Goal: Navigation & Orientation: Find specific page/section

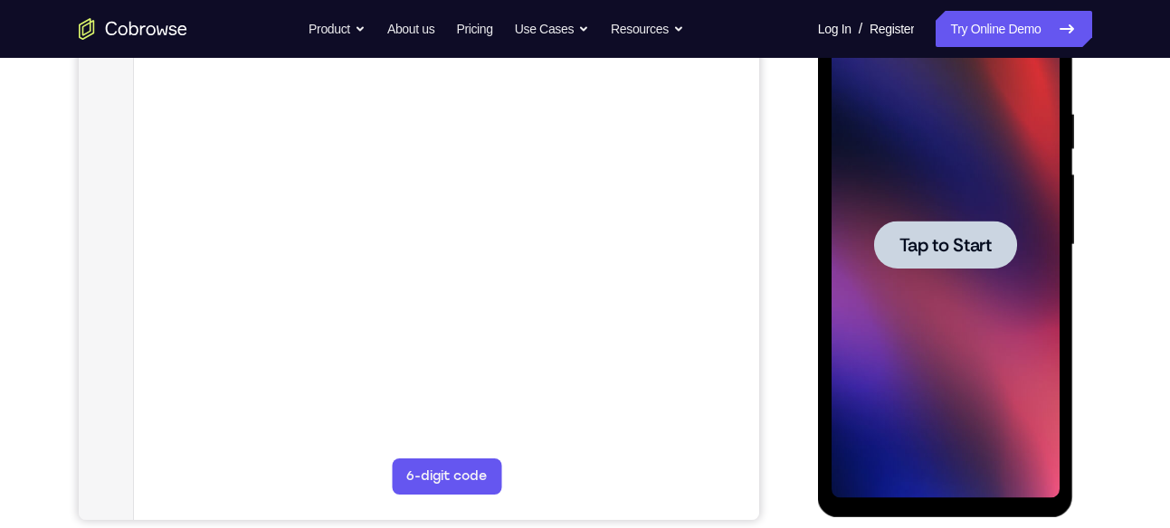
click at [969, 237] on span "Tap to Start" at bounding box center [945, 245] width 92 height 18
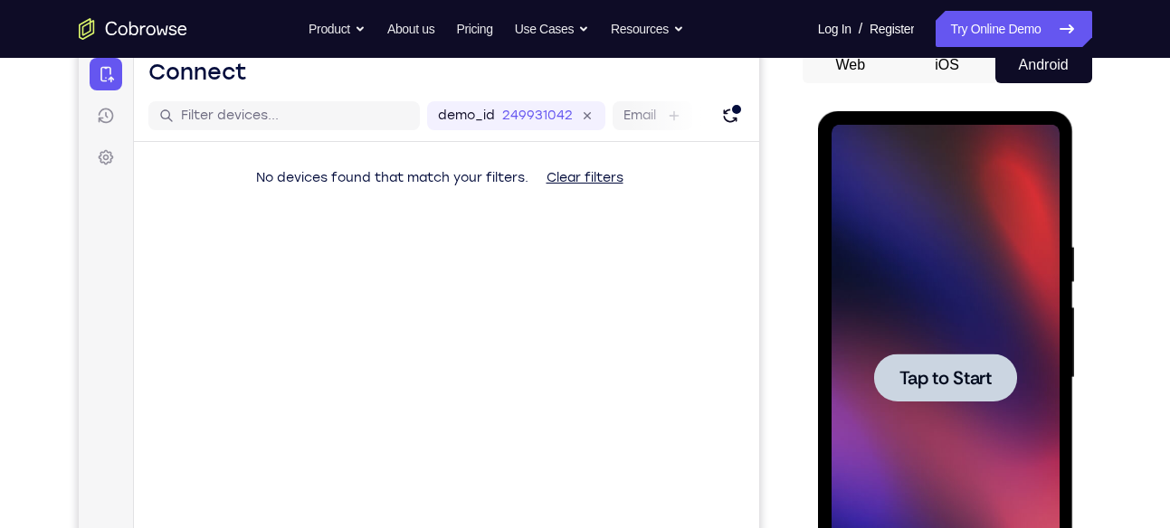
scroll to position [187, 0]
click at [974, 393] on div at bounding box center [945, 379] width 143 height 48
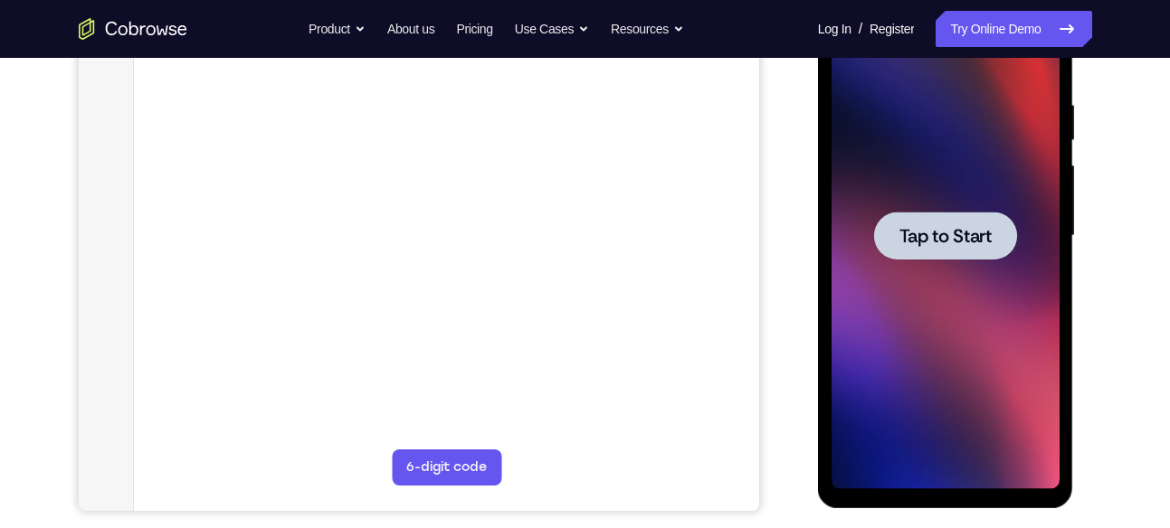
scroll to position [349, 0]
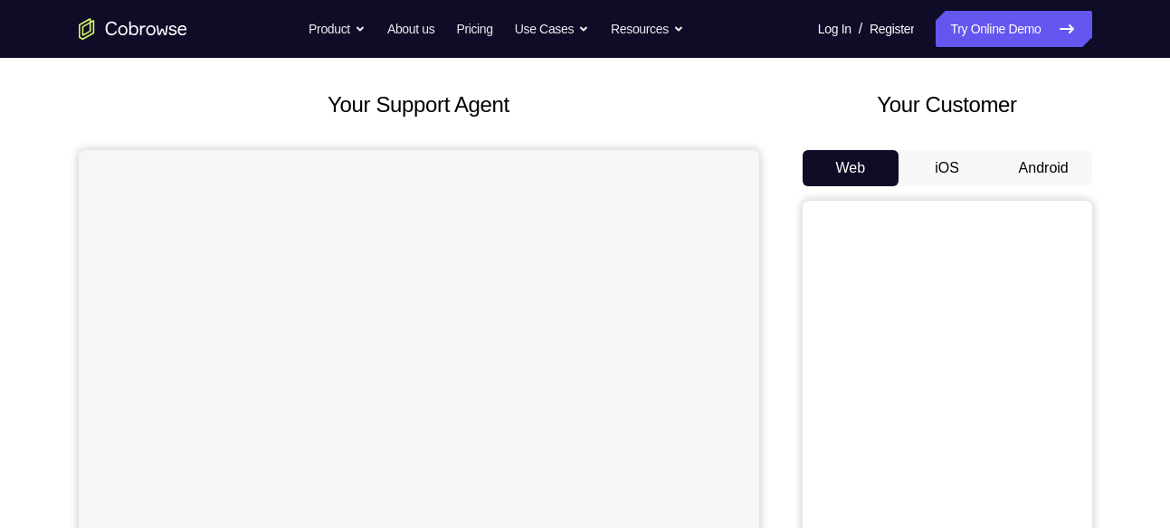
scroll to position [81, 0]
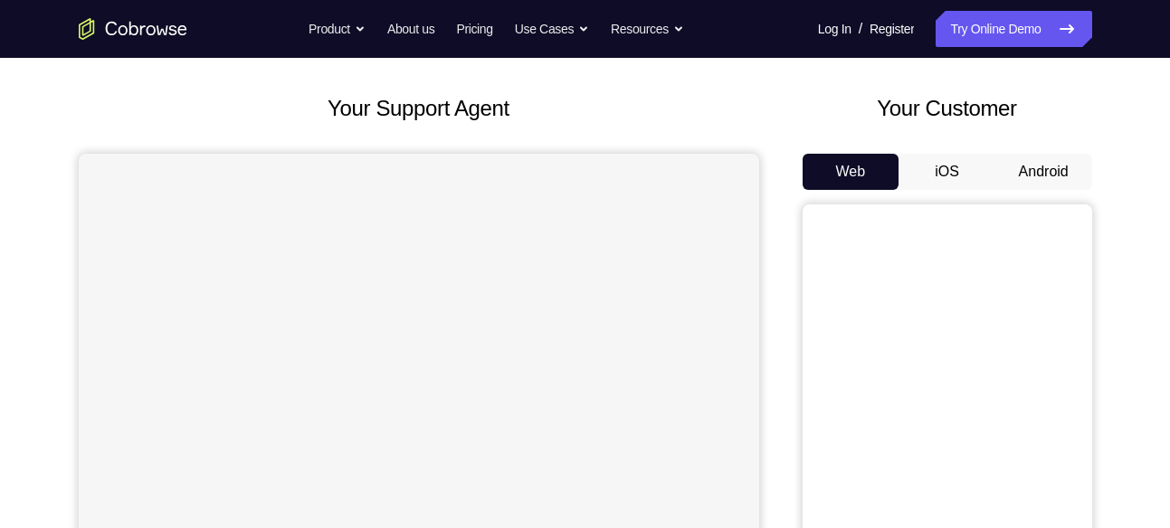
click at [1002, 170] on button "Android" at bounding box center [1043, 172] width 97 height 36
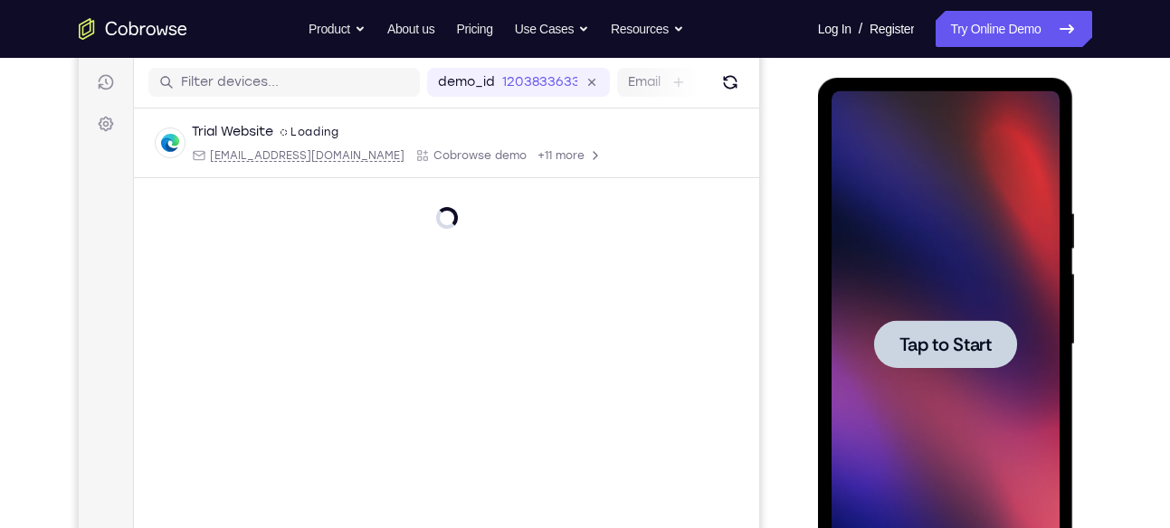
scroll to position [0, 0]
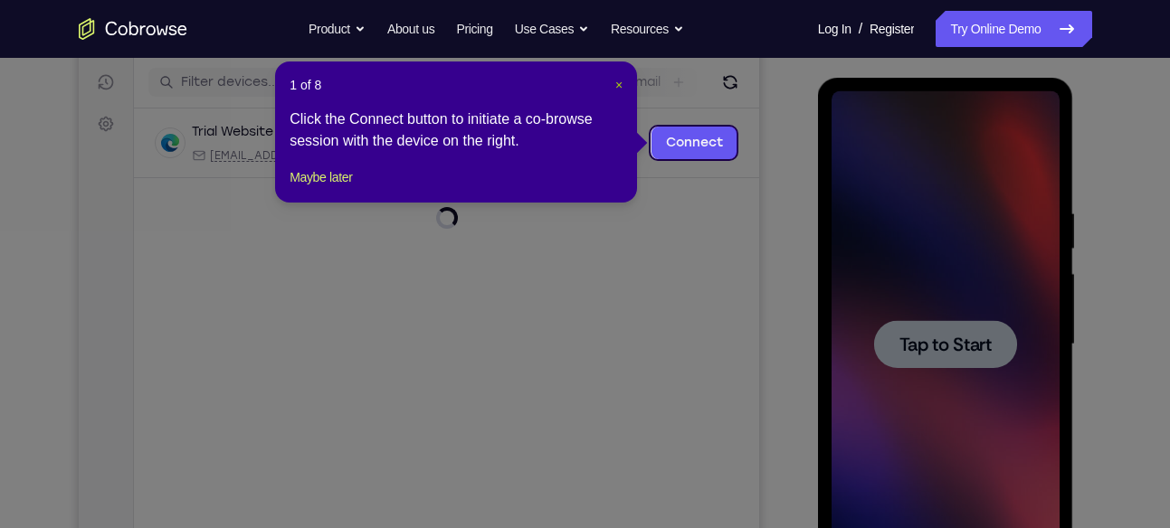
click at [618, 92] on button "×" at bounding box center [618, 85] width 7 height 18
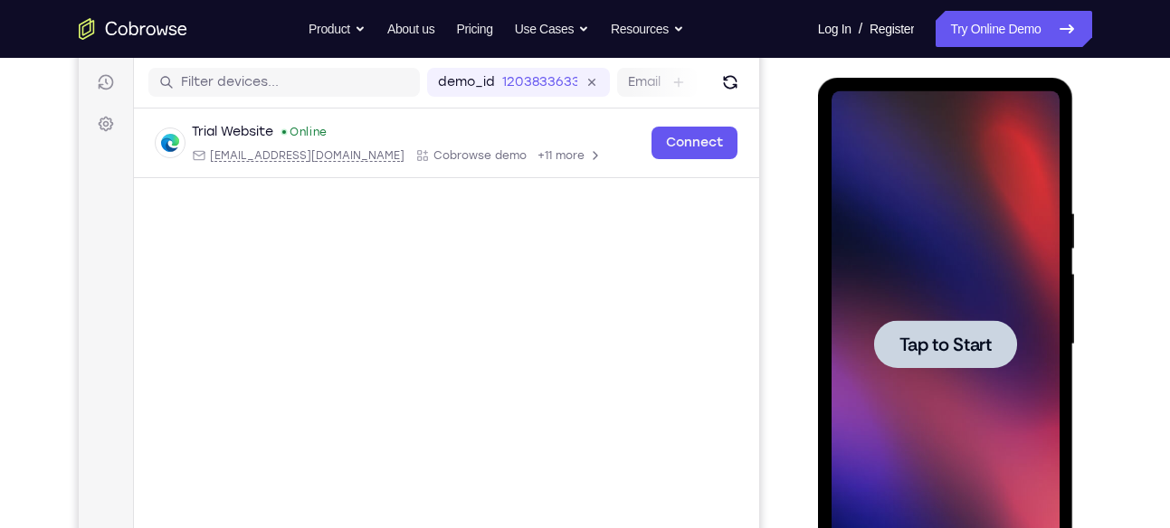
click at [966, 341] on span "Tap to Start" at bounding box center [945, 345] width 92 height 18
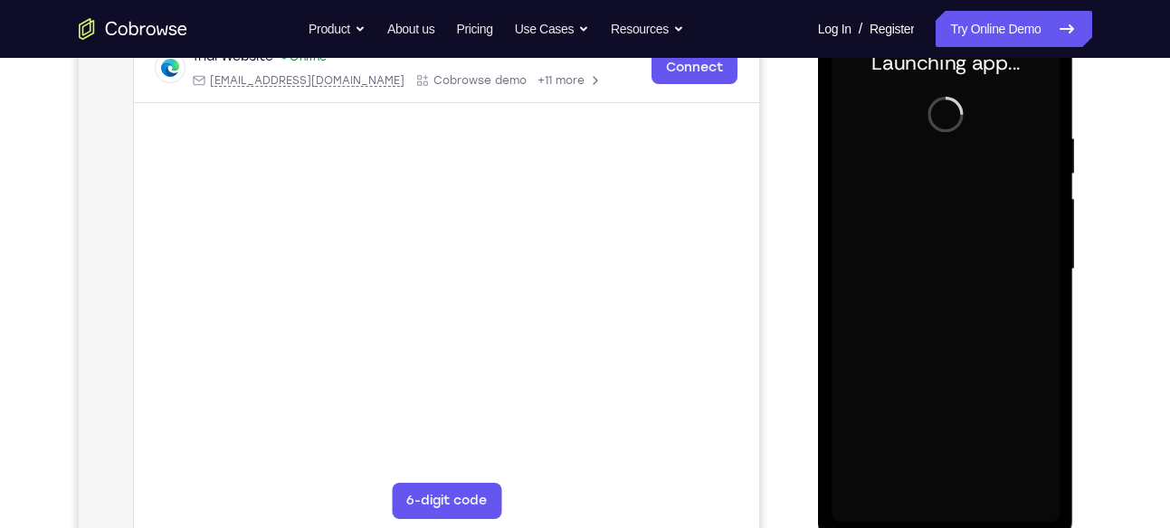
scroll to position [298, 0]
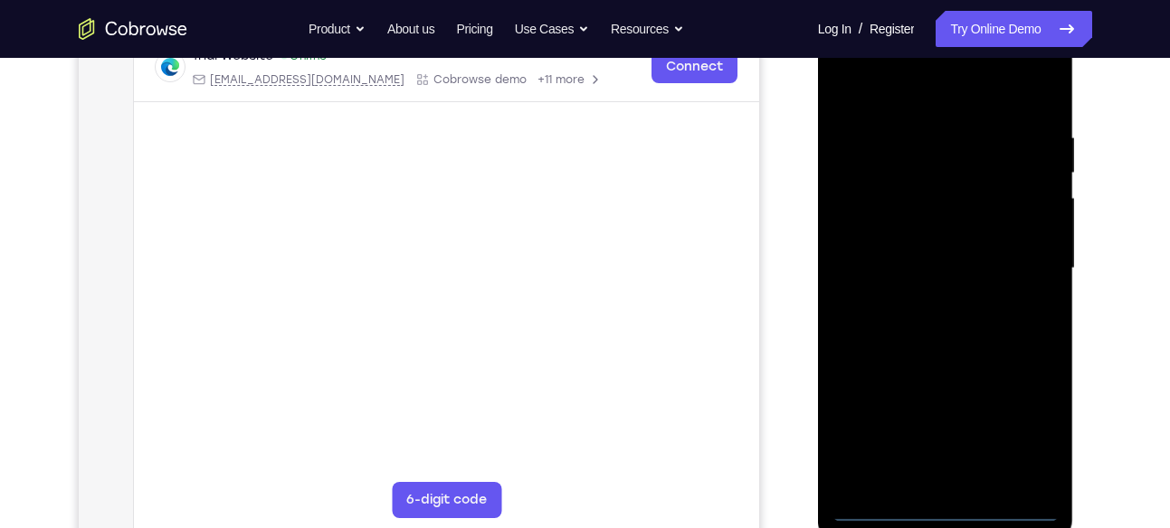
click at [957, 443] on div at bounding box center [945, 268] width 228 height 507
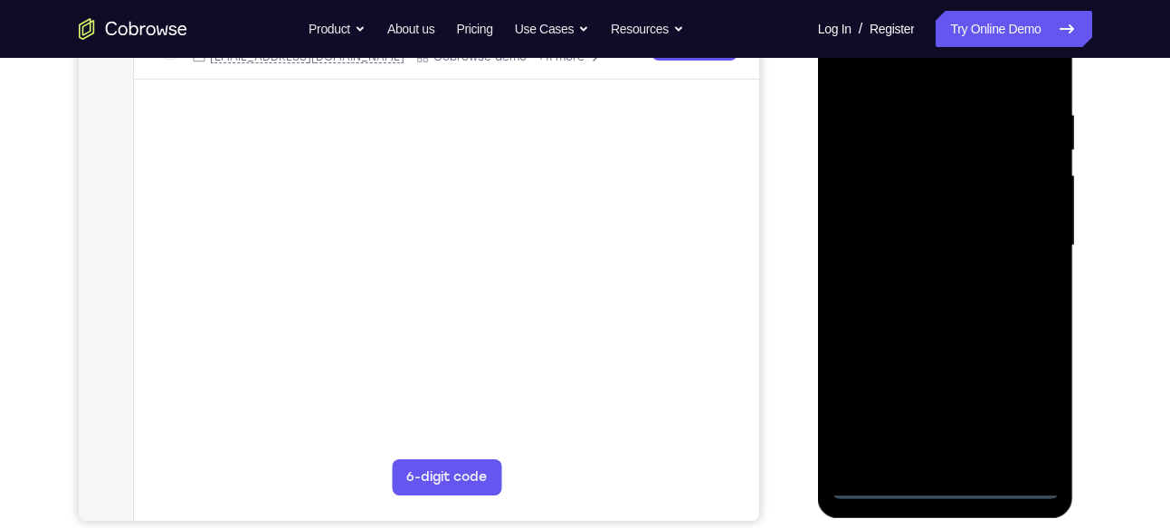
scroll to position [322, 0]
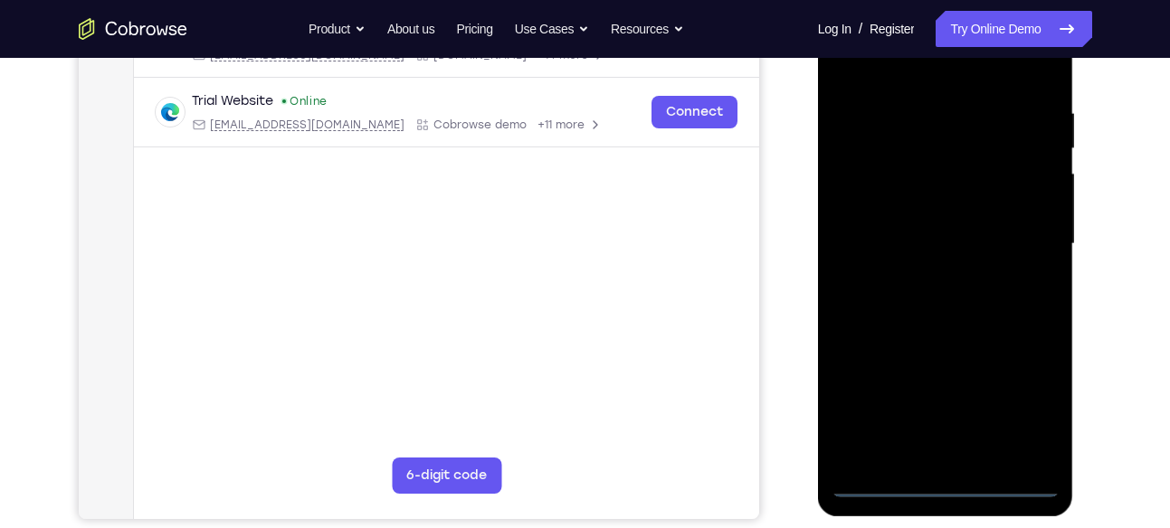
click at [940, 478] on div at bounding box center [945, 244] width 228 height 507
click at [1018, 394] on div at bounding box center [945, 244] width 228 height 507
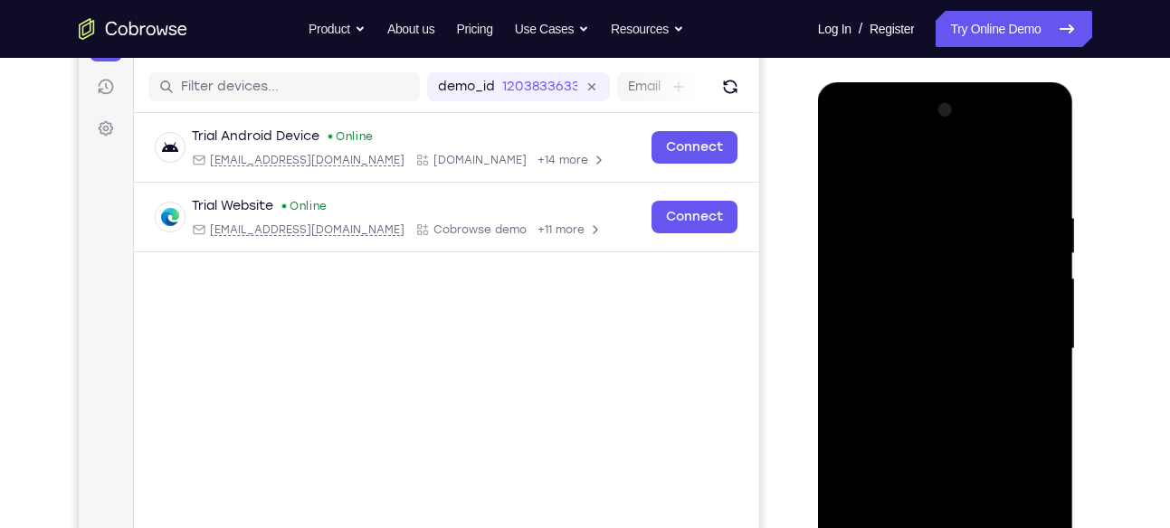
scroll to position [216, 0]
click at [918, 178] on div at bounding box center [945, 350] width 228 height 507
click at [1022, 339] on div at bounding box center [945, 350] width 228 height 507
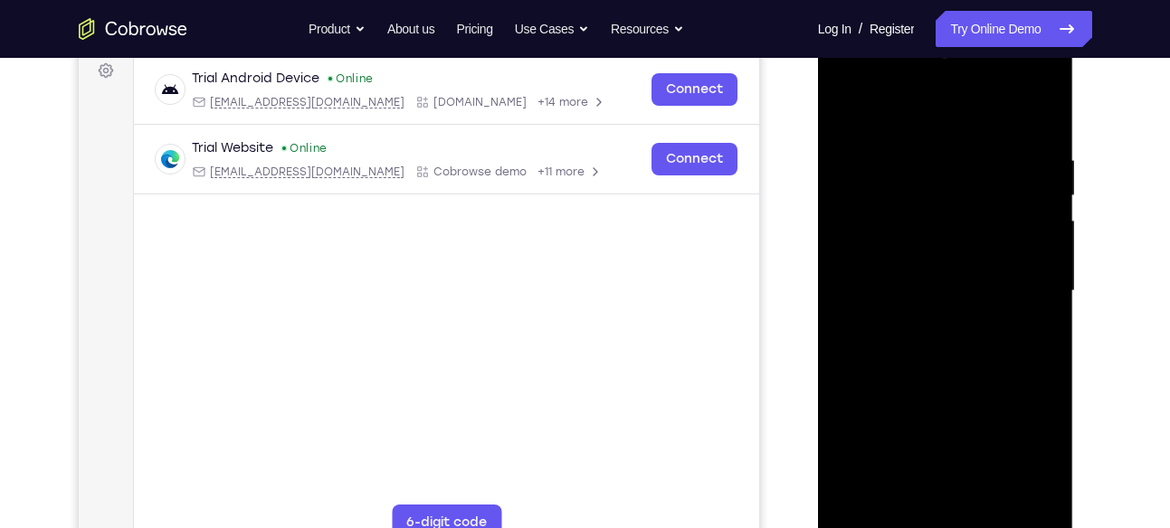
scroll to position [276, 0]
click at [923, 321] on div at bounding box center [945, 290] width 228 height 507
click at [957, 377] on div at bounding box center [945, 290] width 228 height 507
click at [911, 193] on div at bounding box center [945, 290] width 228 height 507
click at [962, 242] on div at bounding box center [945, 290] width 228 height 507
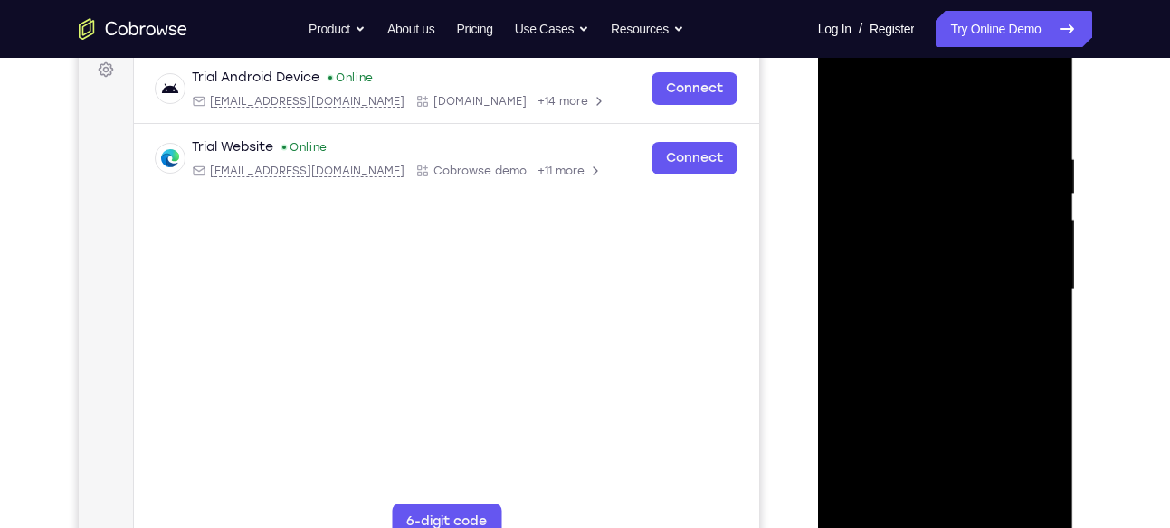
click at [962, 242] on div at bounding box center [945, 290] width 228 height 507
click at [906, 218] on div at bounding box center [945, 290] width 228 height 507
click at [936, 253] on div at bounding box center [945, 290] width 228 height 507
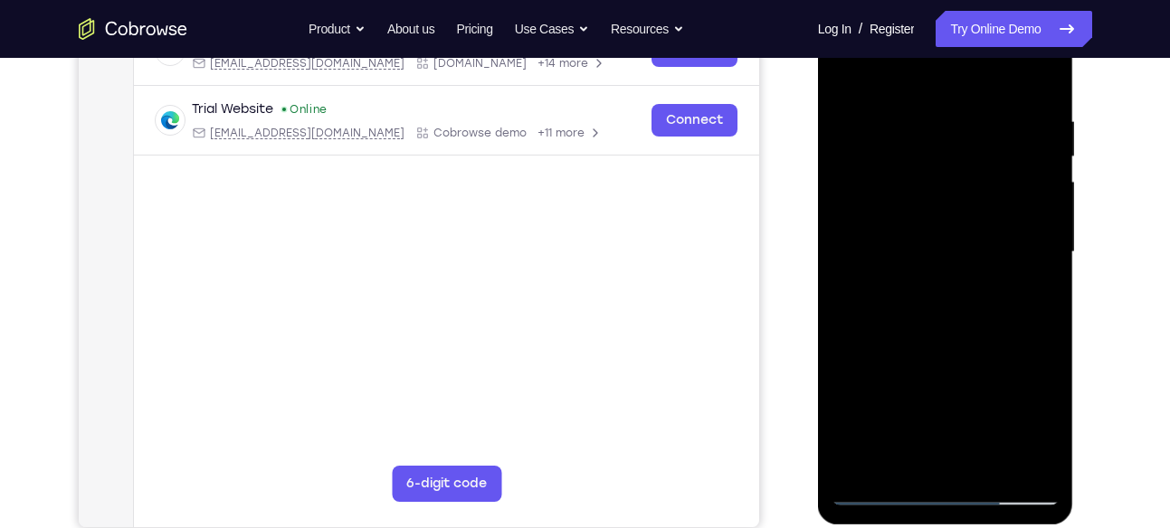
scroll to position [311, 0]
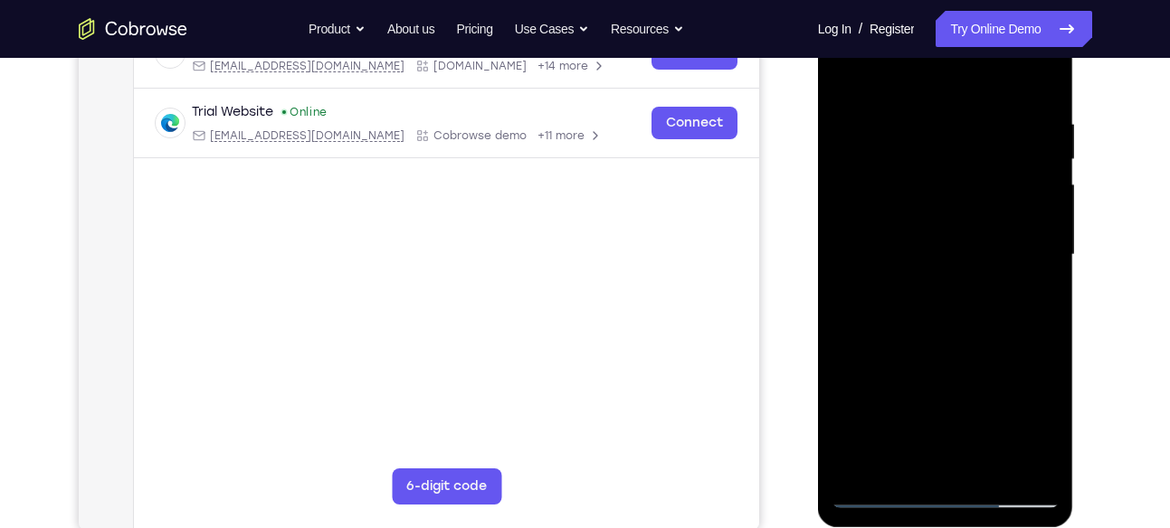
click at [1047, 93] on div at bounding box center [945, 255] width 228 height 507
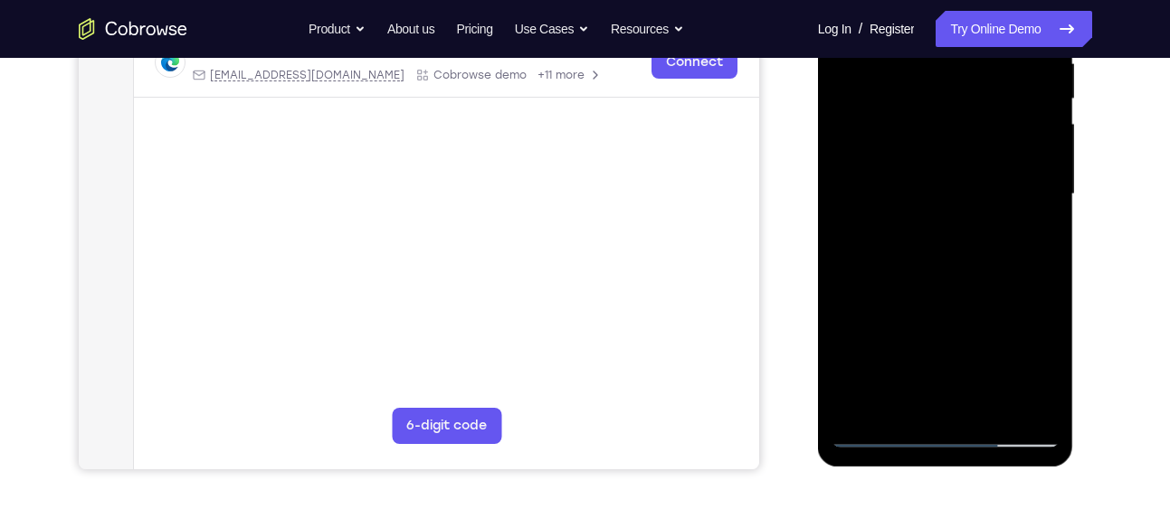
scroll to position [373, 0]
drag, startPoint x: 1005, startPoint y: 267, endPoint x: 1003, endPoint y: 210, distance: 57.0
click at [1003, 210] on div at bounding box center [945, 193] width 228 height 507
click at [1049, 217] on div at bounding box center [945, 193] width 228 height 507
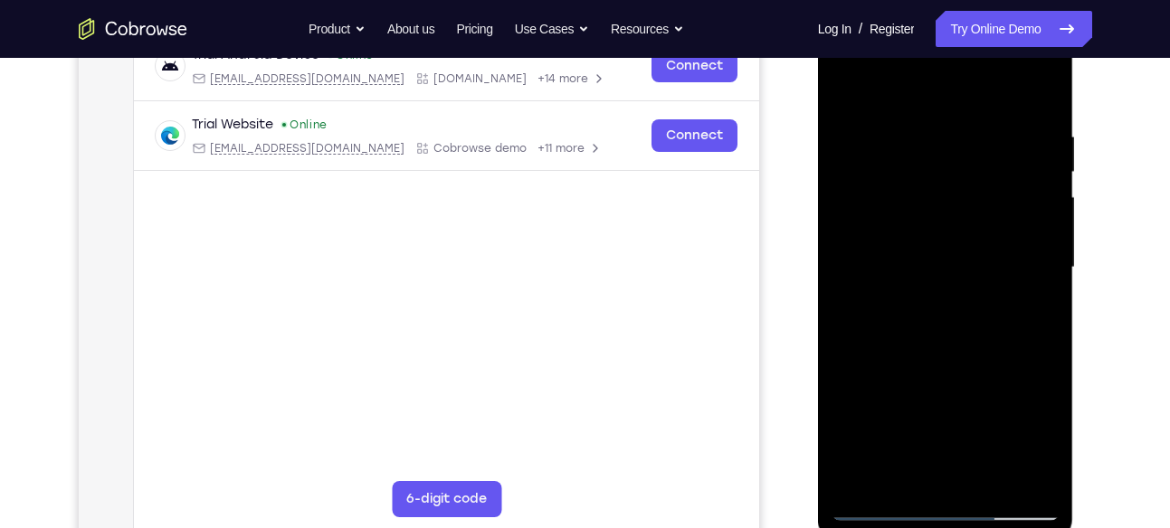
scroll to position [291, 0]
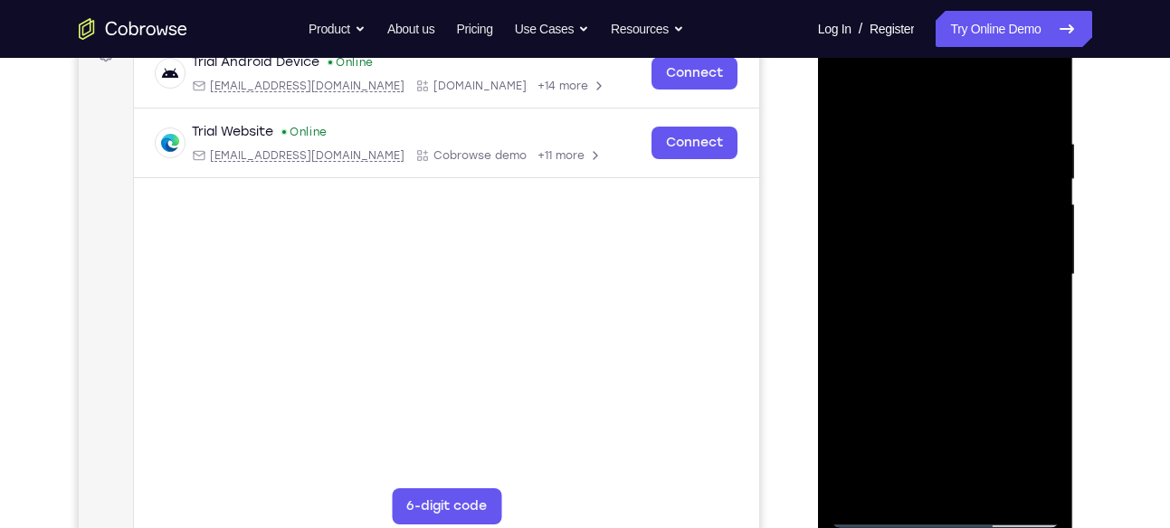
drag, startPoint x: 998, startPoint y: 189, endPoint x: 991, endPoint y: 330, distance: 141.3
click at [991, 330] on div at bounding box center [945, 275] width 228 height 507
click at [1044, 95] on div at bounding box center [945, 275] width 228 height 507
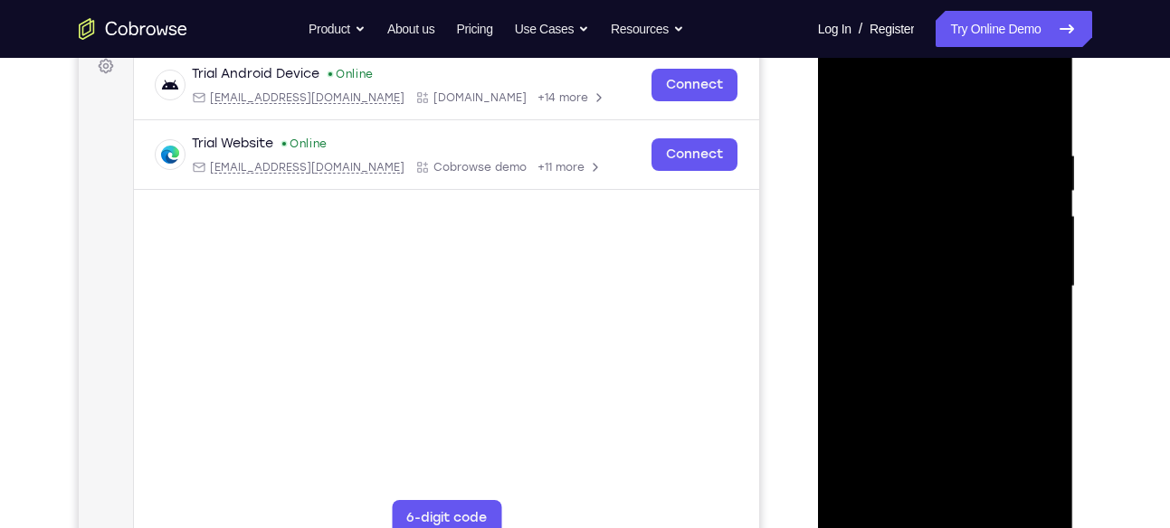
scroll to position [269, 0]
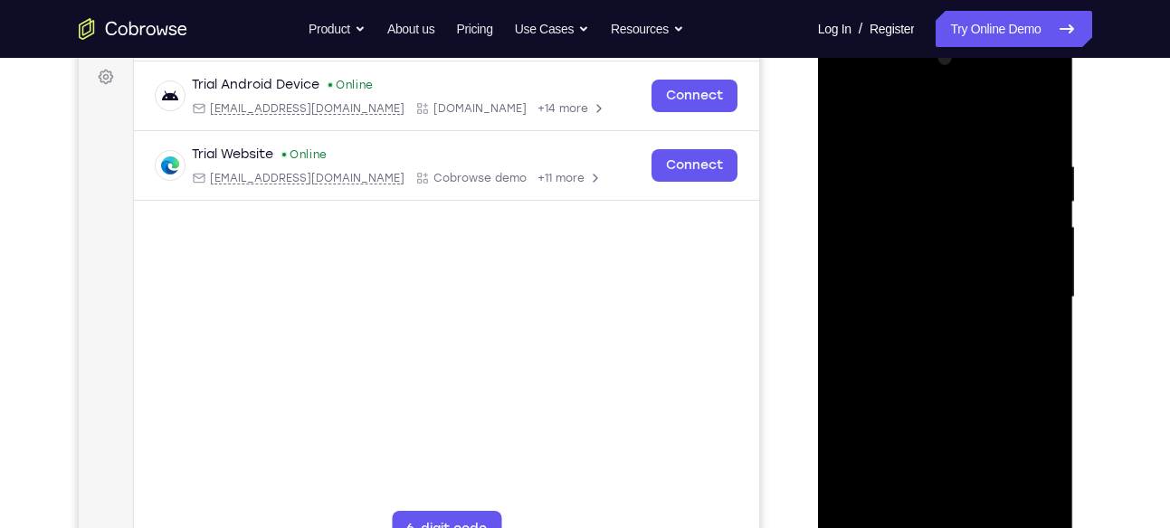
click at [847, 113] on div at bounding box center [945, 297] width 228 height 507
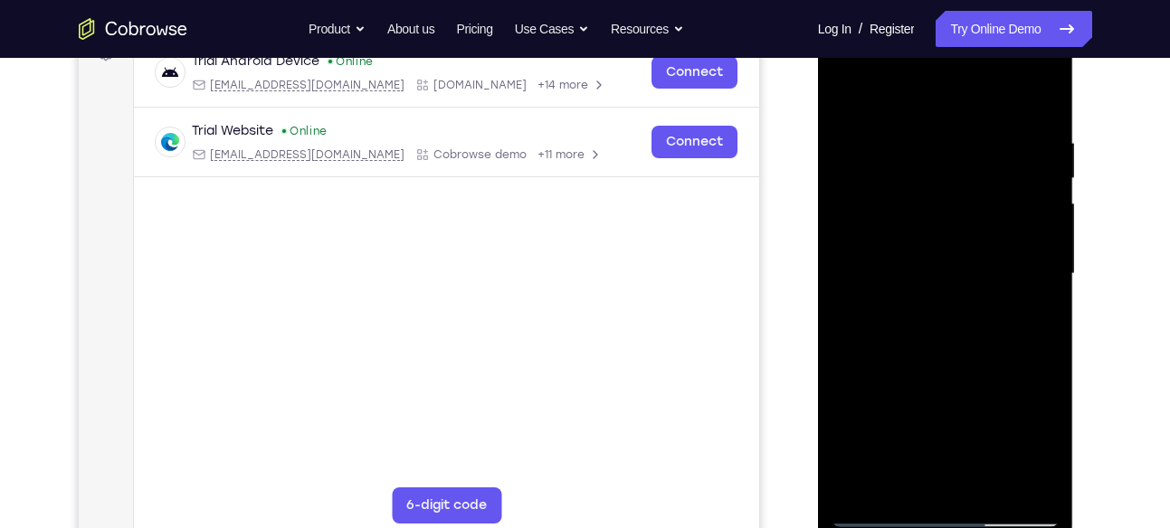
scroll to position [295, 0]
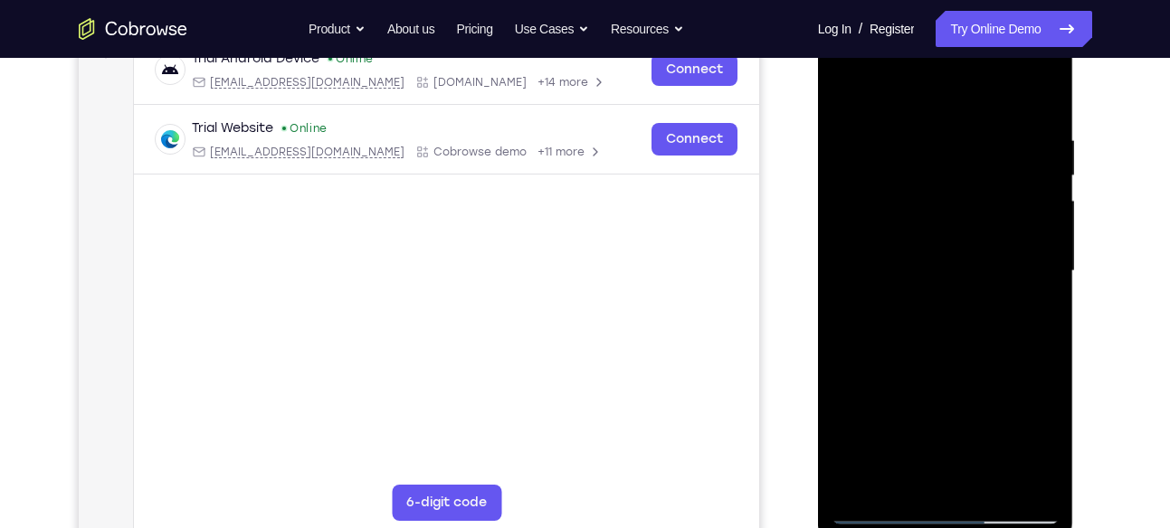
click at [917, 130] on div at bounding box center [945, 271] width 228 height 507
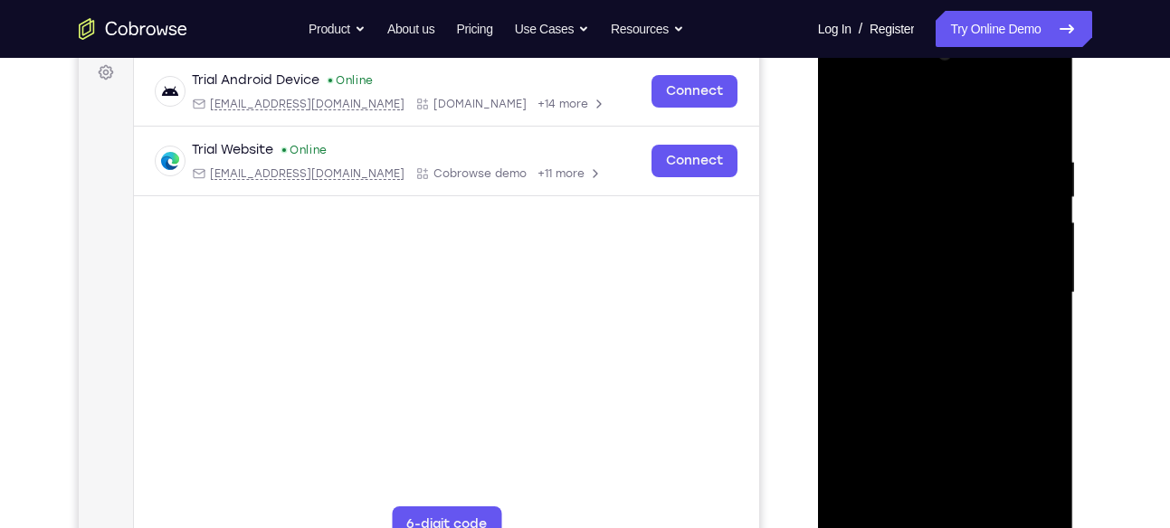
scroll to position [271, 0]
click at [1037, 127] on div at bounding box center [945, 295] width 228 height 507
click at [1037, 114] on div at bounding box center [945, 295] width 228 height 507
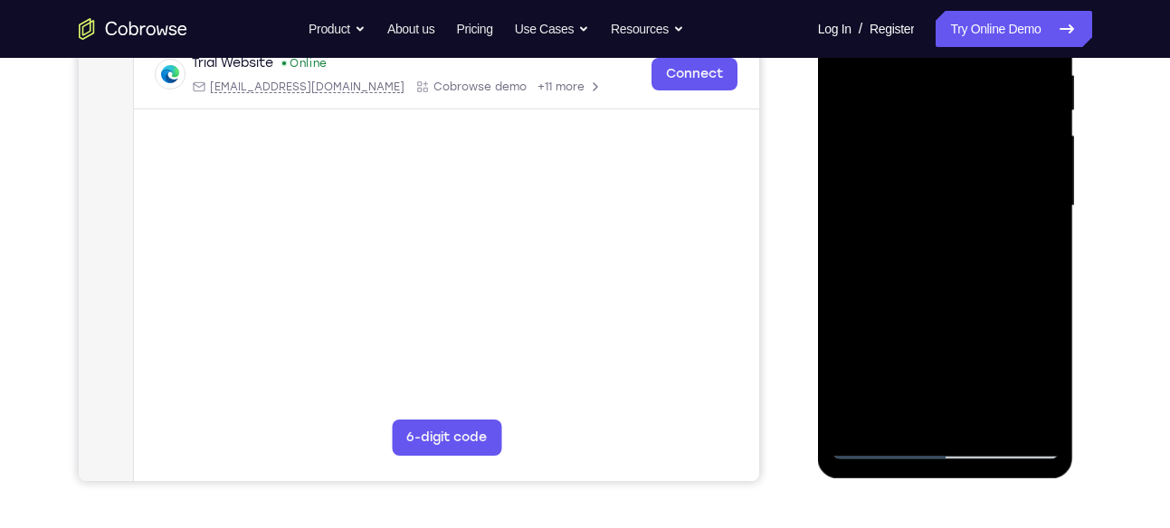
scroll to position [361, 0]
click at [991, 422] on div at bounding box center [945, 205] width 228 height 507
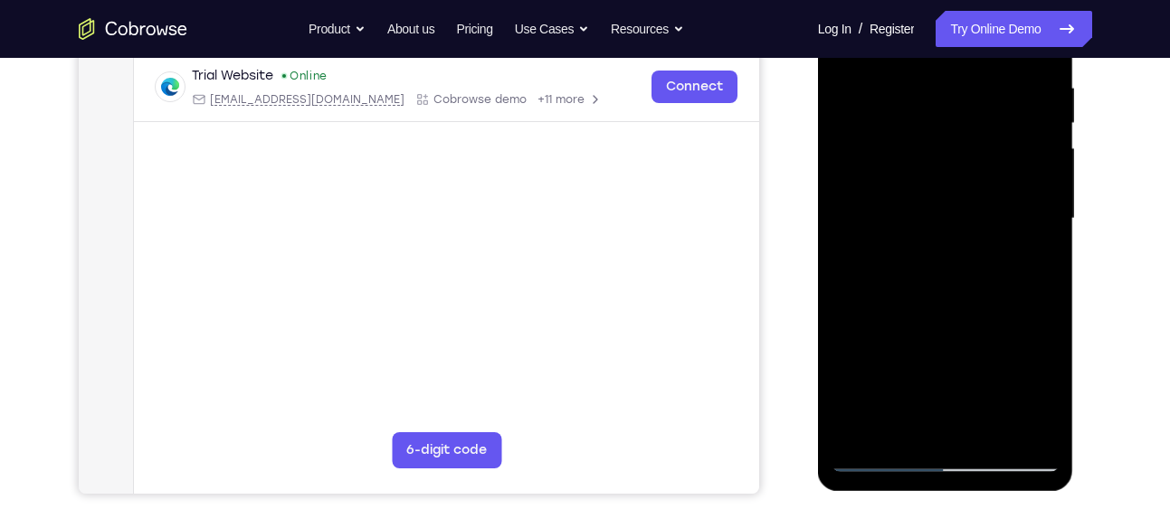
scroll to position [347, 0]
click at [963, 318] on div at bounding box center [945, 220] width 228 height 507
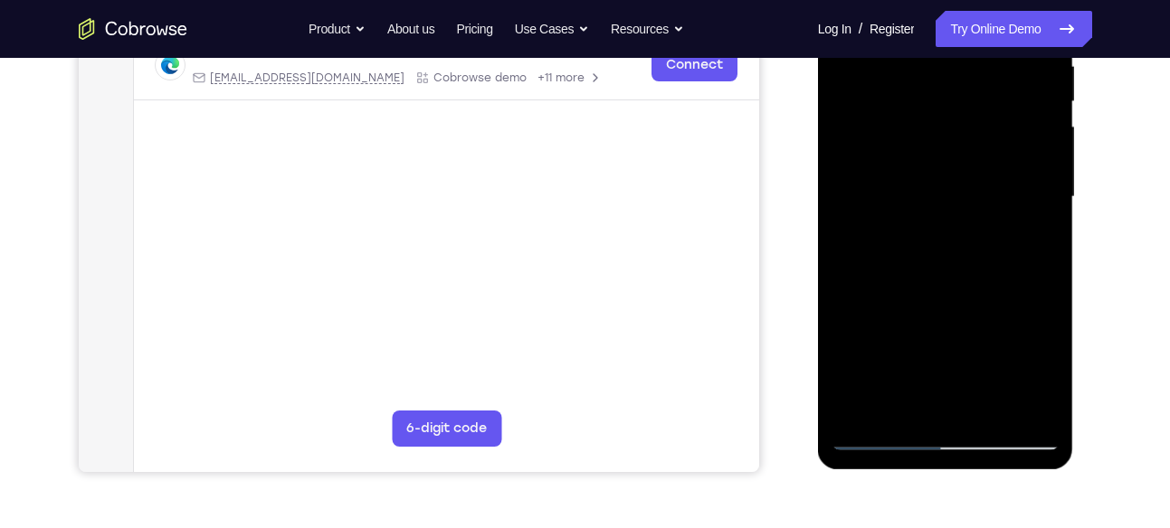
scroll to position [370, 0]
click at [942, 210] on div at bounding box center [945, 196] width 228 height 507
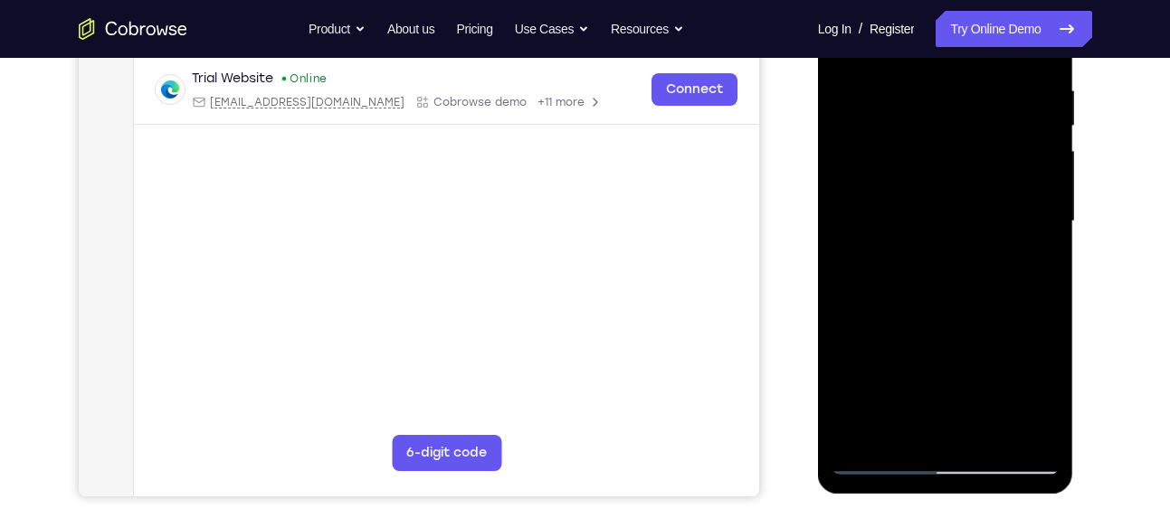
scroll to position [346, 0]
click at [1050, 397] on div at bounding box center [945, 220] width 228 height 507
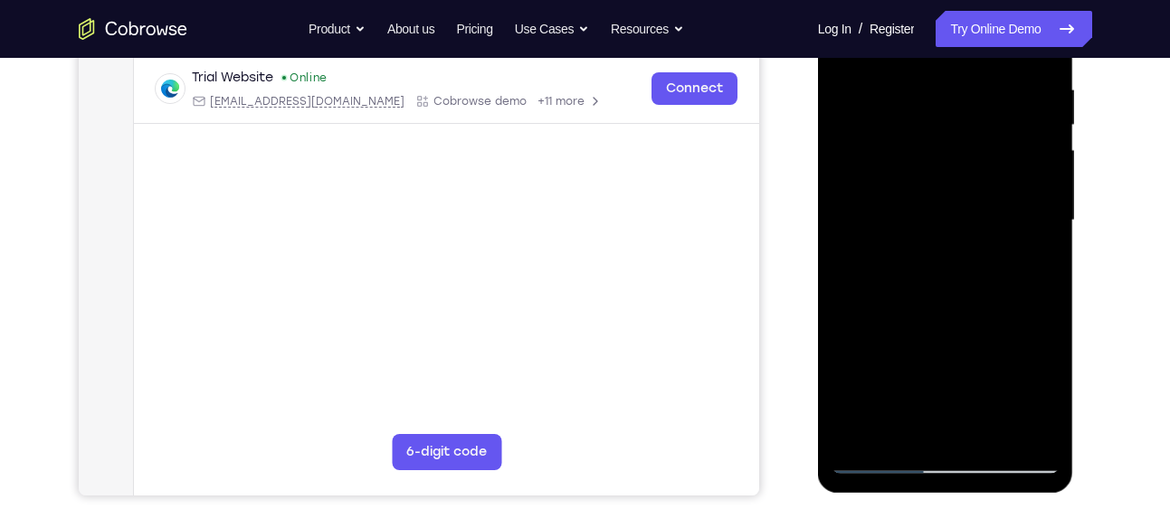
click at [896, 425] on div at bounding box center [945, 220] width 228 height 507
click at [998, 327] on div at bounding box center [945, 220] width 228 height 507
click at [1037, 251] on div at bounding box center [945, 220] width 228 height 507
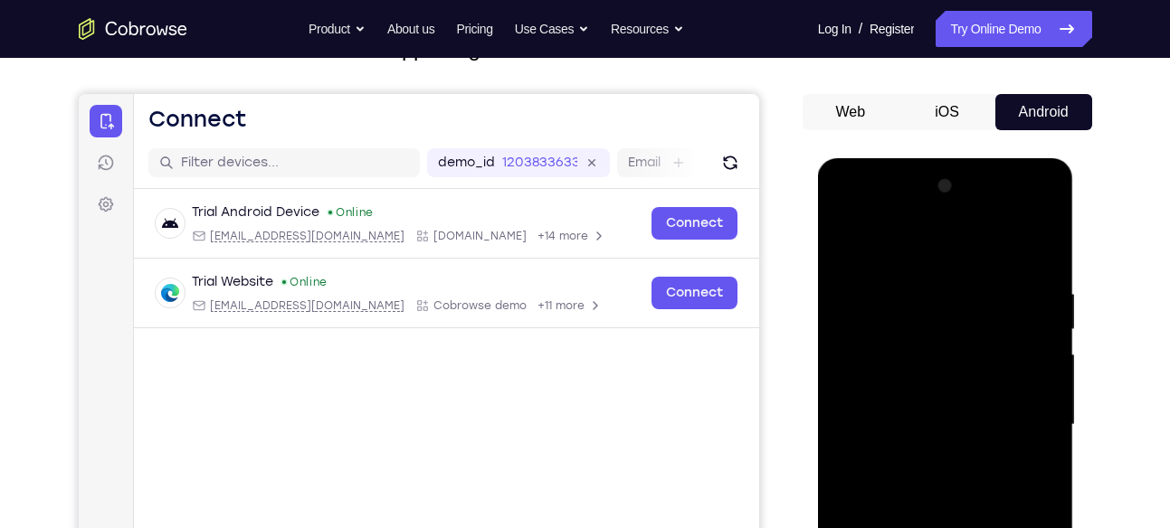
scroll to position [126, 0]
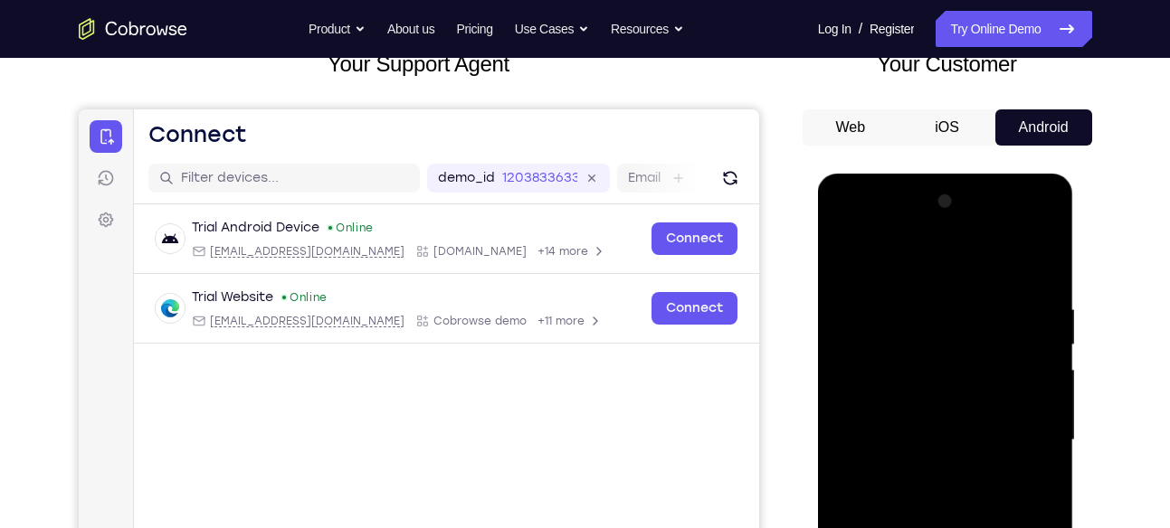
click at [847, 258] on div at bounding box center [945, 440] width 228 height 507
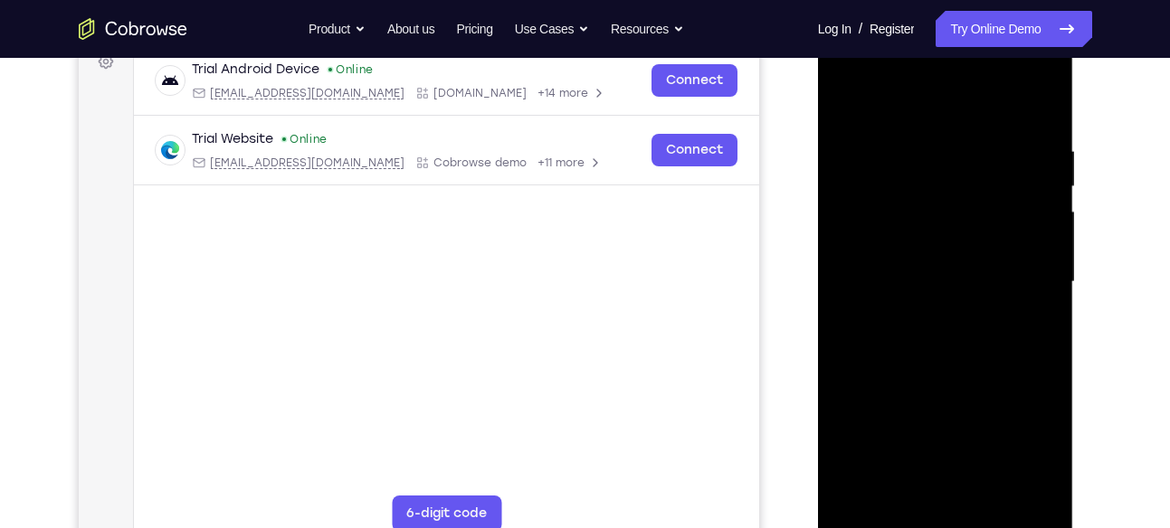
scroll to position [343, 0]
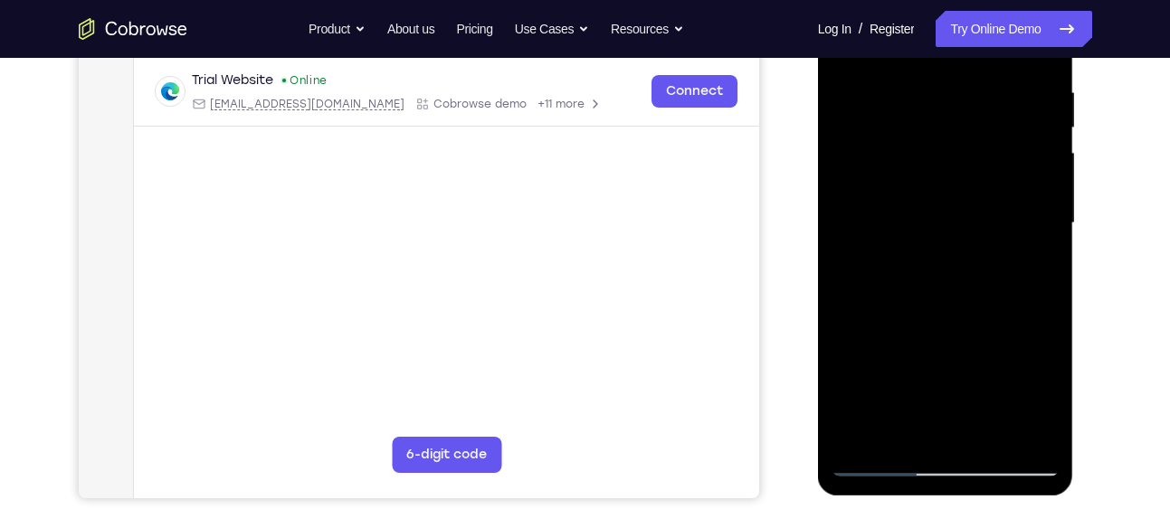
click at [904, 399] on div at bounding box center [945, 223] width 228 height 507
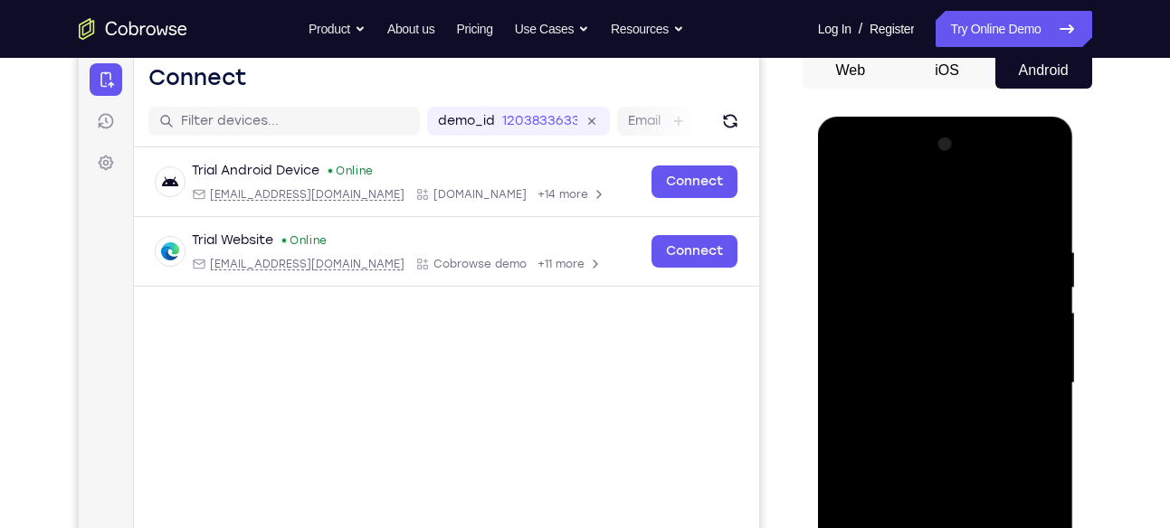
scroll to position [176, 0]
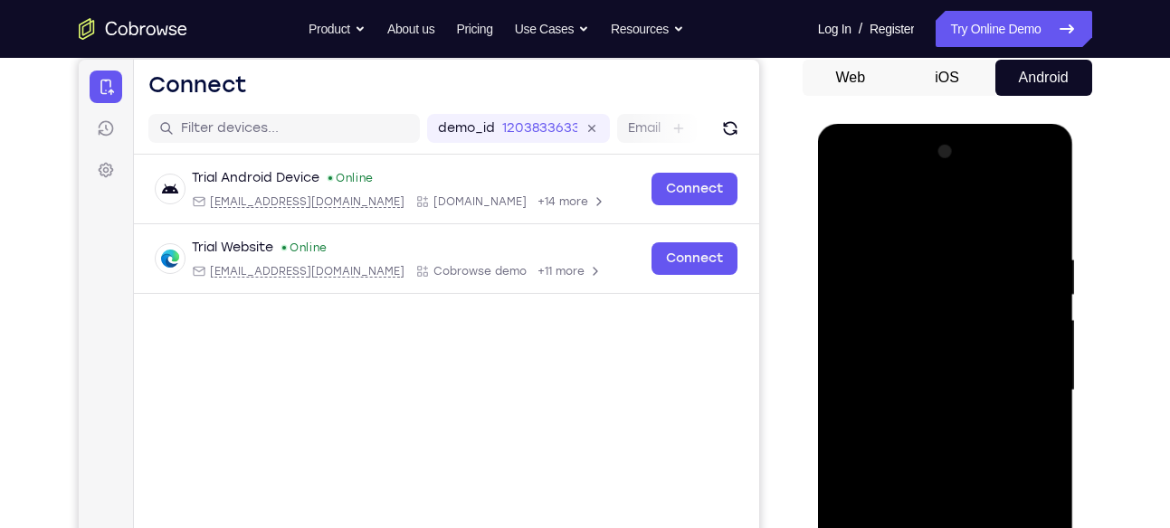
click at [915, 207] on div at bounding box center [945, 391] width 228 height 507
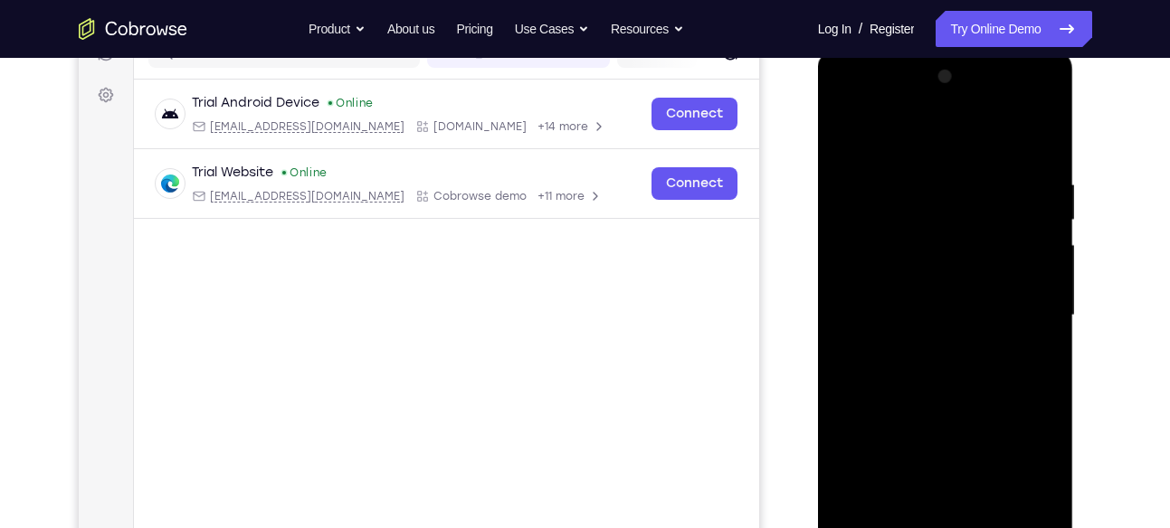
scroll to position [223, 0]
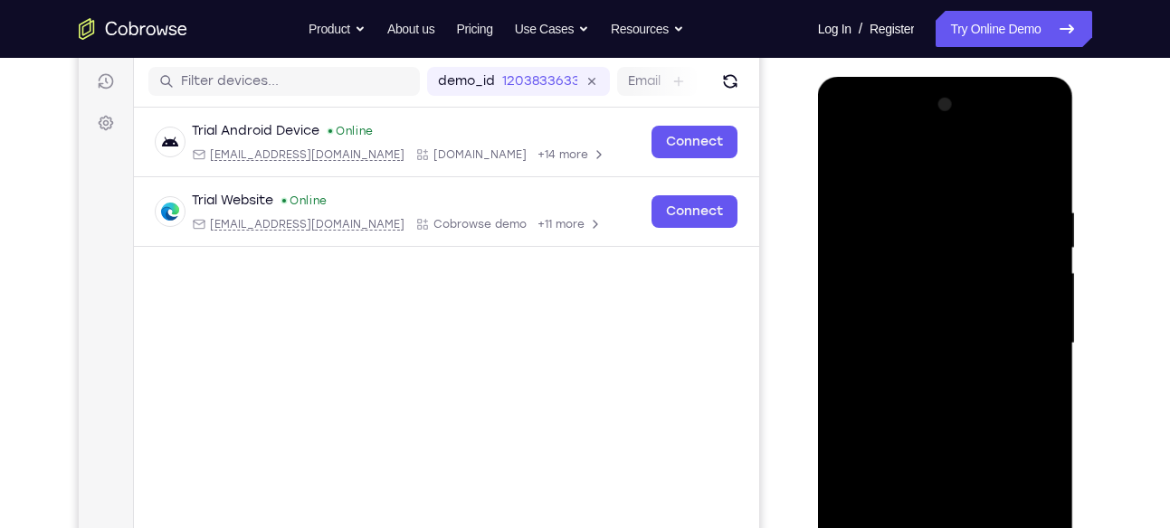
click at [849, 172] on div at bounding box center [945, 343] width 228 height 507
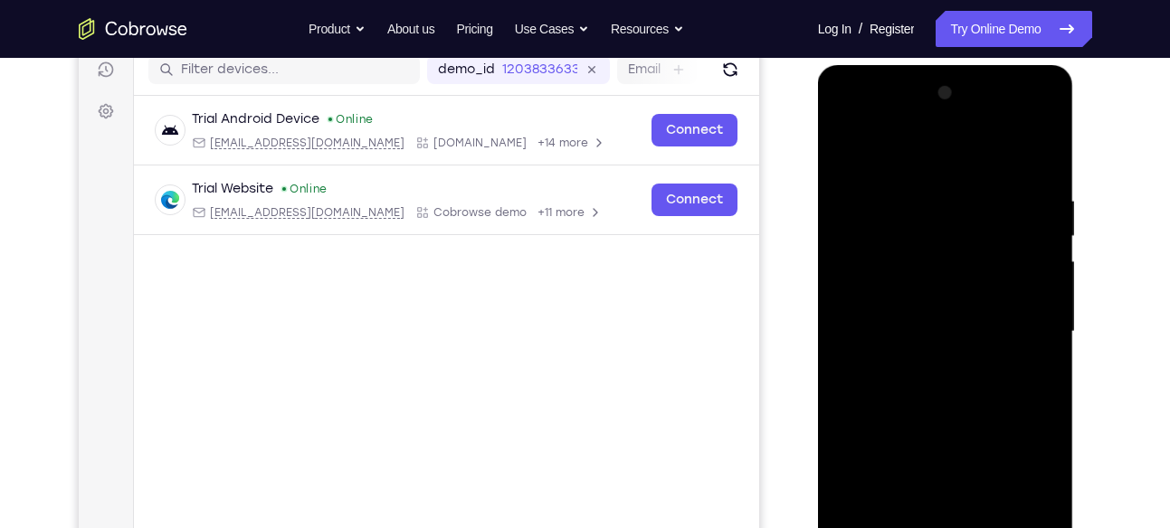
scroll to position [231, 0]
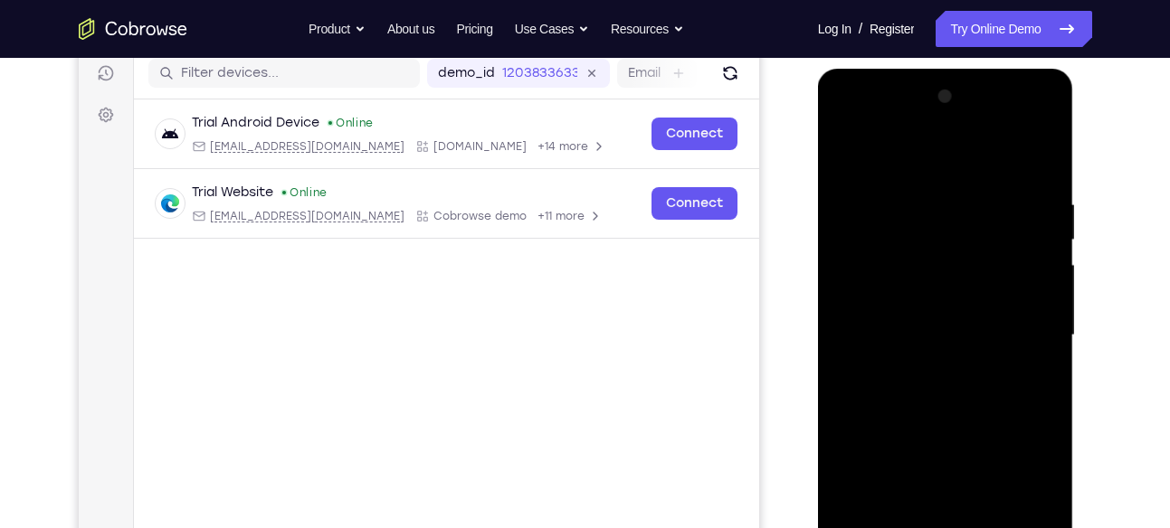
click at [855, 152] on div at bounding box center [945, 335] width 228 height 507
click at [1041, 146] on div at bounding box center [945, 335] width 228 height 507
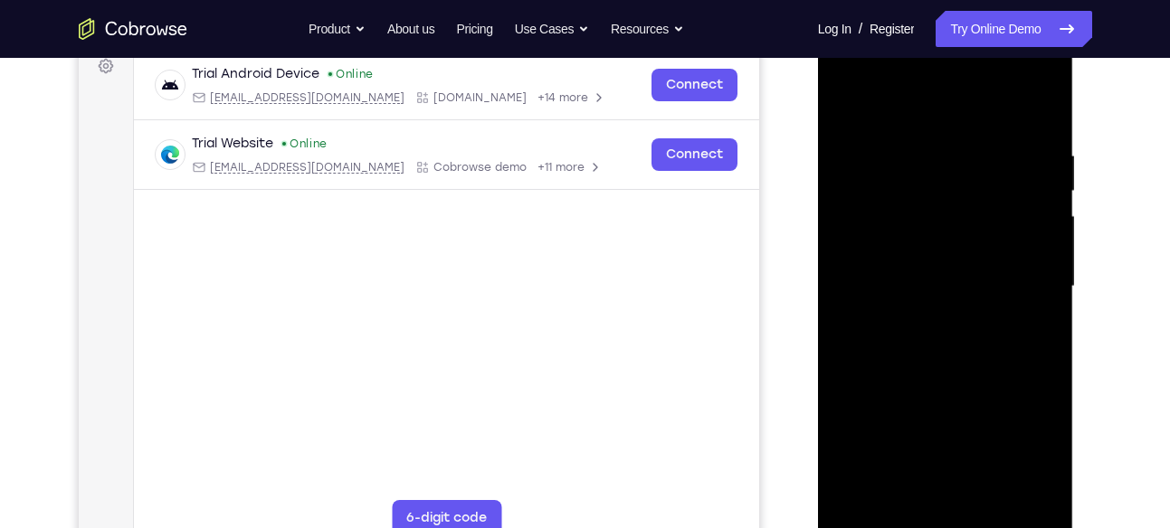
scroll to position [292, 0]
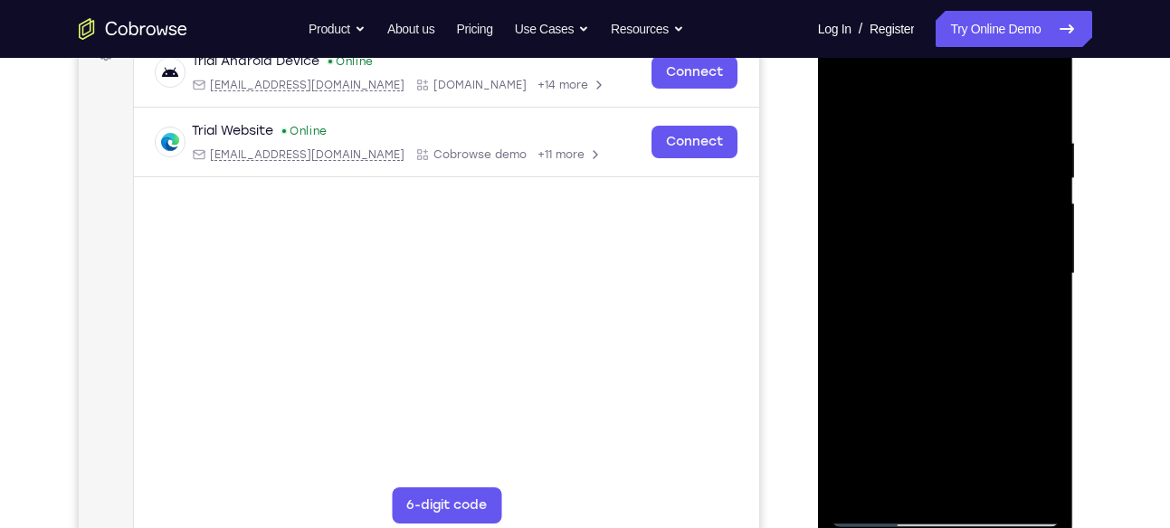
drag, startPoint x: 985, startPoint y: 351, endPoint x: 984, endPoint y: 150, distance: 200.9
click at [984, 150] on div at bounding box center [945, 274] width 228 height 507
drag, startPoint x: 996, startPoint y: 412, endPoint x: 976, endPoint y: 155, distance: 257.7
click at [976, 155] on div at bounding box center [945, 274] width 228 height 507
drag, startPoint x: 1015, startPoint y: 374, endPoint x: 1008, endPoint y: 291, distance: 82.7
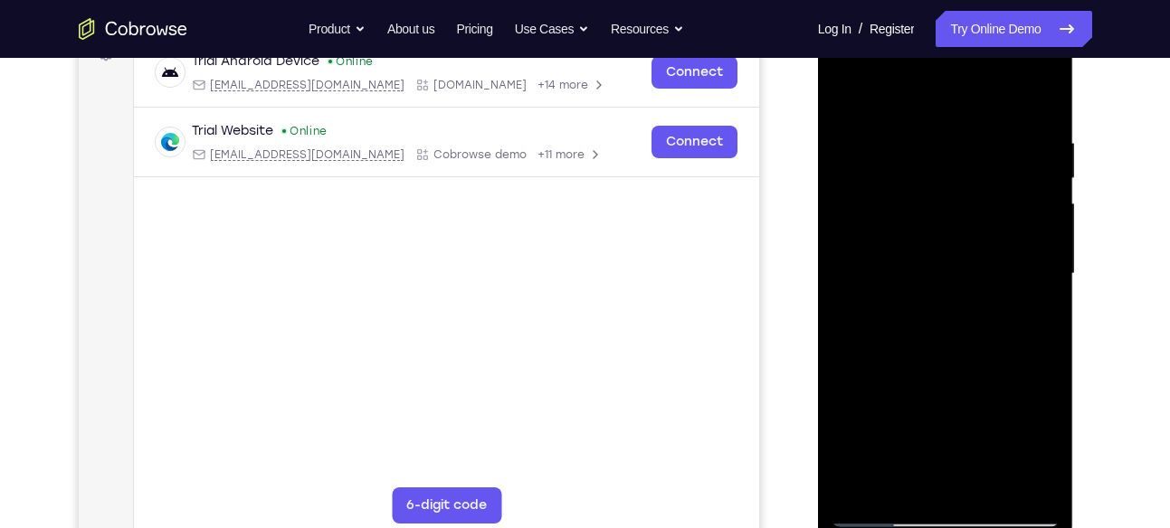
click at [1008, 291] on div at bounding box center [945, 274] width 228 height 507
click at [859, 322] on div at bounding box center [945, 274] width 228 height 507
click at [1040, 94] on div at bounding box center [945, 274] width 228 height 507
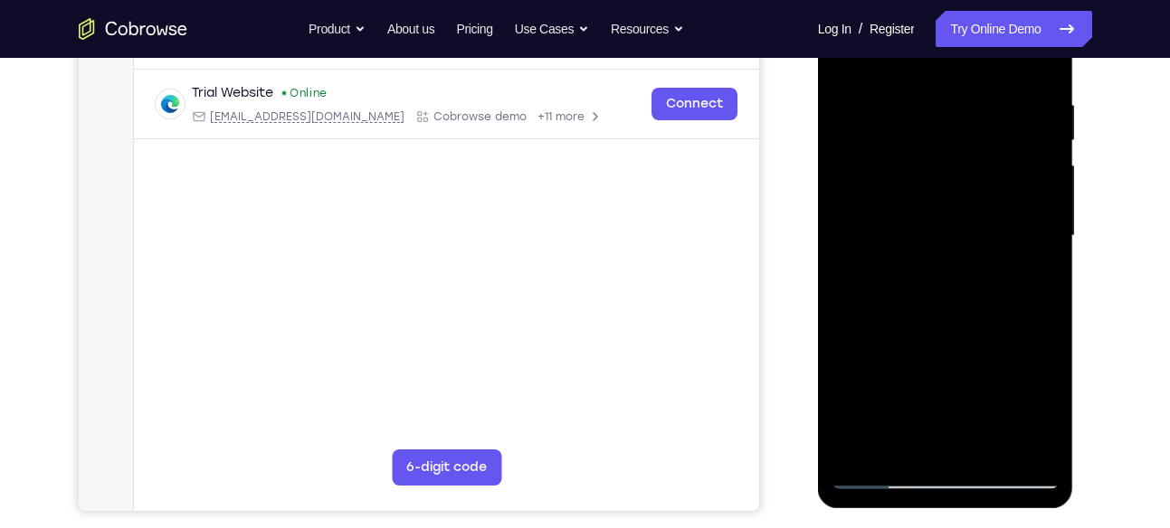
scroll to position [328, 0]
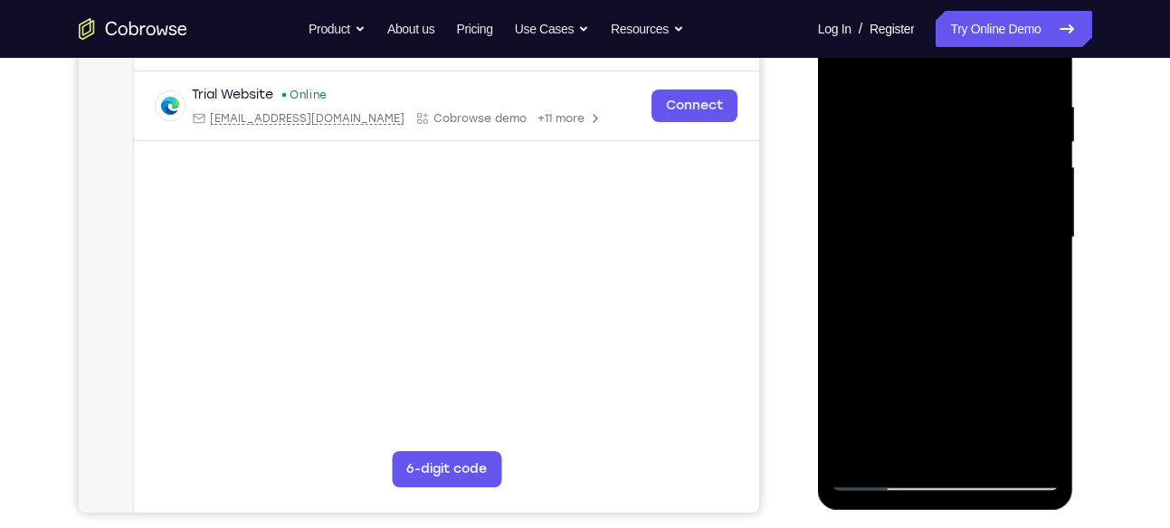
click at [900, 319] on div at bounding box center [945, 238] width 228 height 507
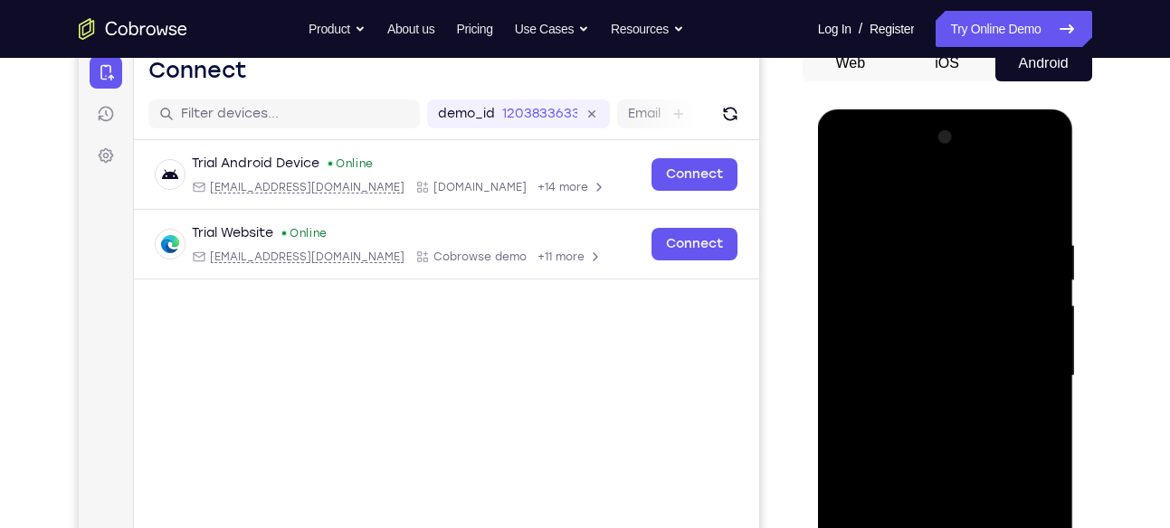
scroll to position [185, 0]
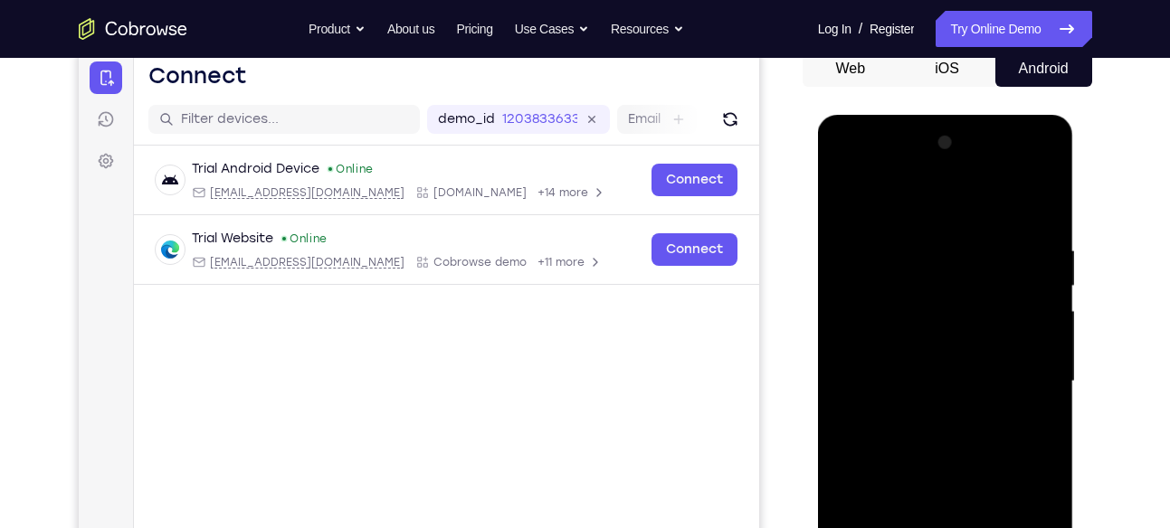
click at [1036, 357] on div at bounding box center [945, 381] width 228 height 507
drag, startPoint x: 958, startPoint y: 306, endPoint x: 955, endPoint y: 482, distance: 176.5
click at [955, 482] on div at bounding box center [945, 381] width 228 height 507
click at [850, 204] on div at bounding box center [945, 381] width 228 height 507
click at [979, 319] on div at bounding box center [945, 381] width 228 height 507
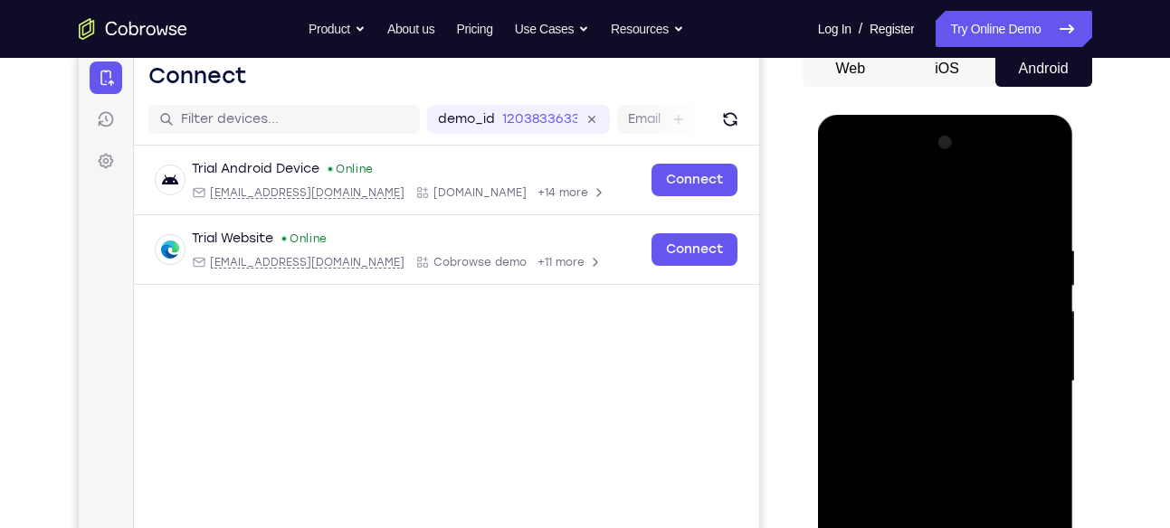
click at [848, 202] on div at bounding box center [945, 381] width 228 height 507
click at [853, 347] on div at bounding box center [945, 381] width 228 height 507
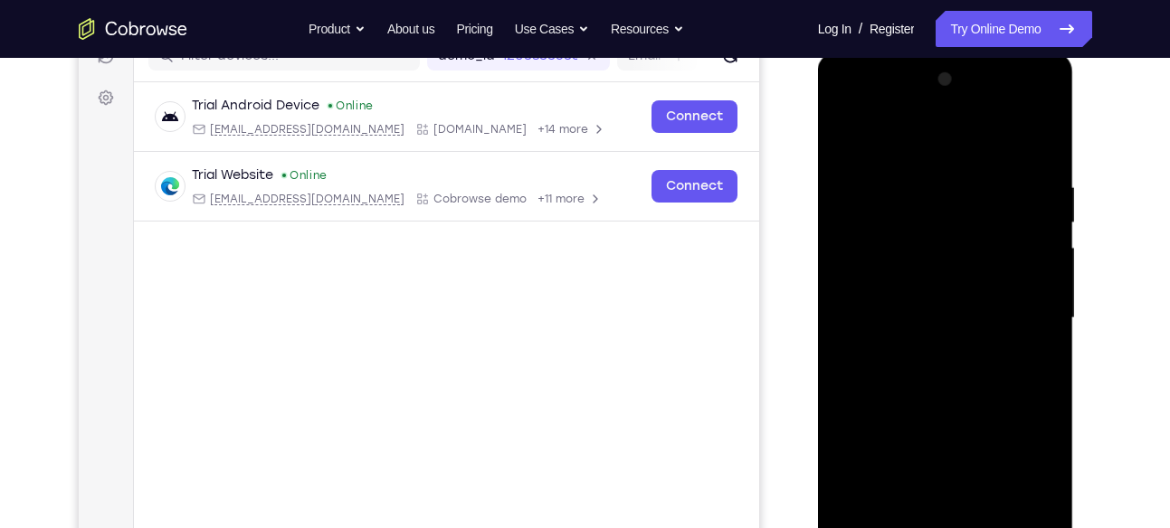
scroll to position [249, 0]
click at [1011, 263] on div at bounding box center [945, 317] width 228 height 507
click at [1046, 90] on div at bounding box center [945, 317] width 228 height 507
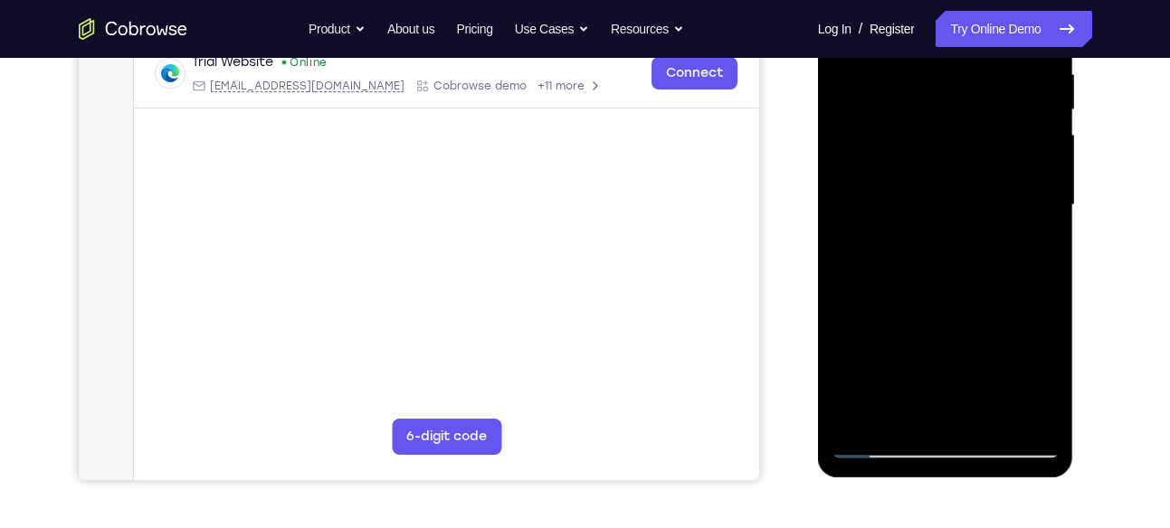
scroll to position [364, 0]
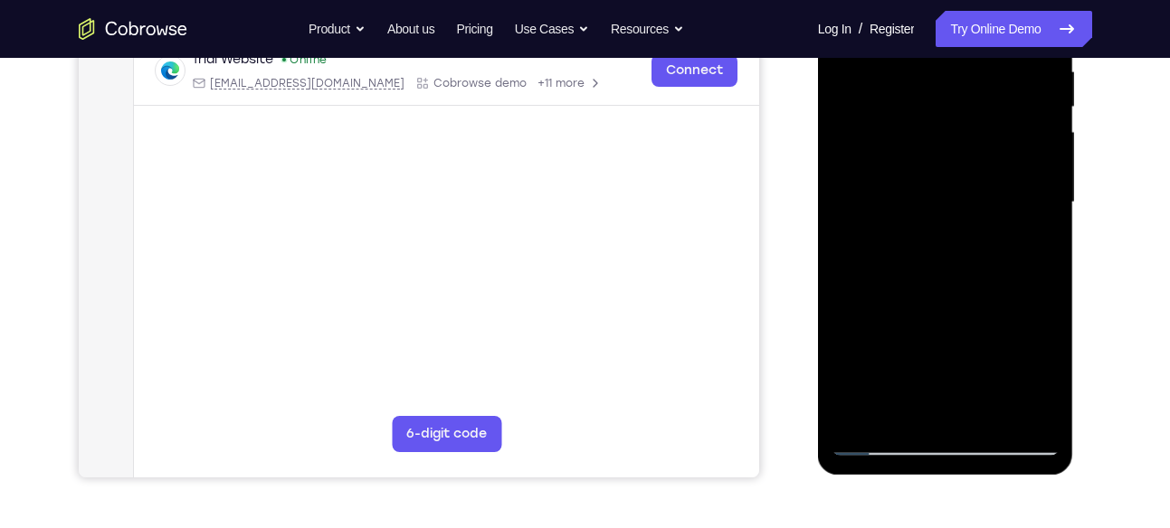
click at [989, 419] on div at bounding box center [945, 202] width 228 height 507
drag, startPoint x: 982, startPoint y: 350, endPoint x: 976, endPoint y: 234, distance: 115.9
click at [976, 234] on div at bounding box center [945, 202] width 228 height 507
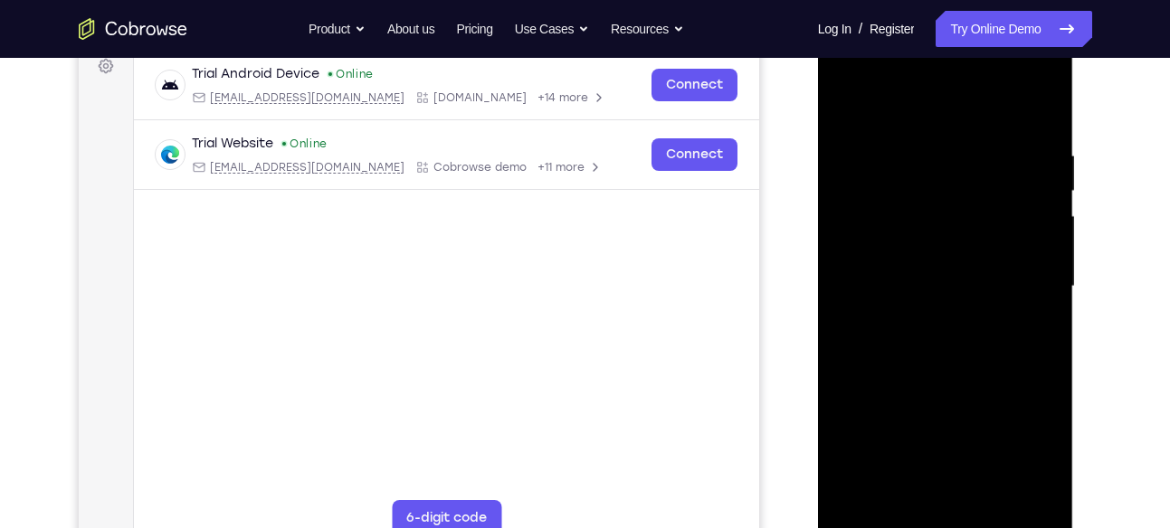
scroll to position [279, 0]
click at [851, 108] on div at bounding box center [945, 287] width 228 height 507
drag, startPoint x: 955, startPoint y: 386, endPoint x: 979, endPoint y: 110, distance: 277.0
click at [979, 110] on div at bounding box center [945, 287] width 228 height 507
drag, startPoint x: 974, startPoint y: 412, endPoint x: 1005, endPoint y: 137, distance: 276.9
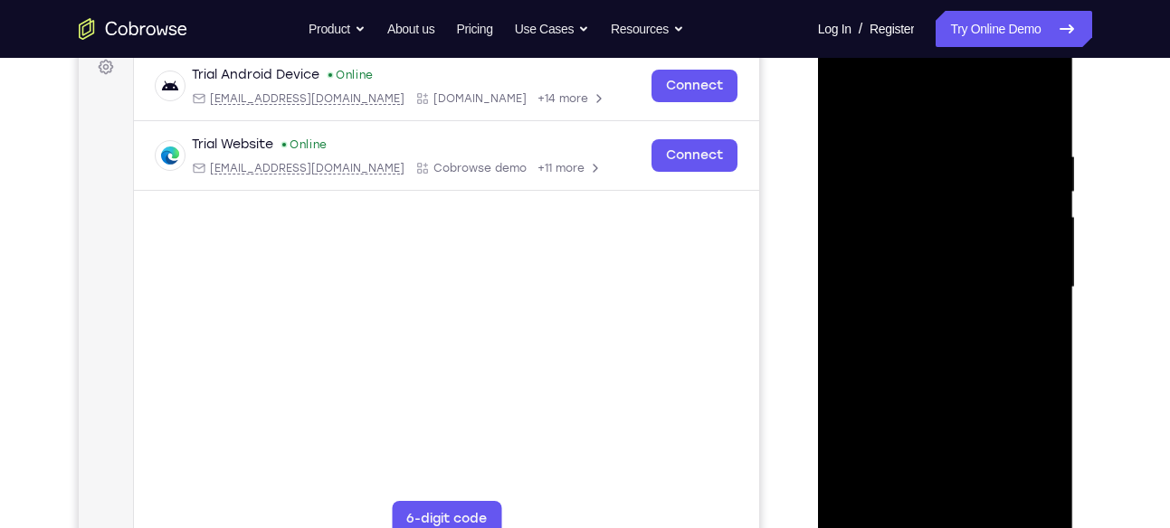
click at [1005, 137] on div at bounding box center [945, 287] width 228 height 507
drag, startPoint x: 985, startPoint y: 394, endPoint x: 986, endPoint y: 155, distance: 238.9
click at [986, 155] on div at bounding box center [945, 287] width 228 height 507
click at [1050, 267] on div at bounding box center [945, 287] width 228 height 507
drag, startPoint x: 992, startPoint y: 354, endPoint x: 992, endPoint y: 121, distance: 232.5
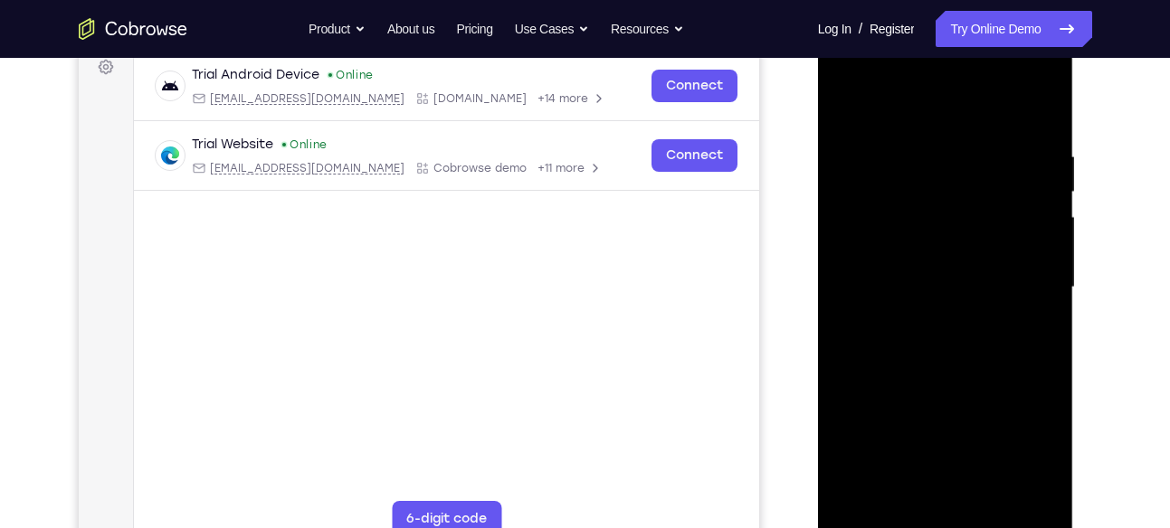
click at [992, 121] on div at bounding box center [945, 287] width 228 height 507
drag, startPoint x: 974, startPoint y: 367, endPoint x: 970, endPoint y: 167, distance: 200.0
click at [970, 167] on div at bounding box center [945, 287] width 228 height 507
drag, startPoint x: 950, startPoint y: 393, endPoint x: 929, endPoint y: 141, distance: 252.4
click at [929, 141] on div at bounding box center [945, 287] width 228 height 507
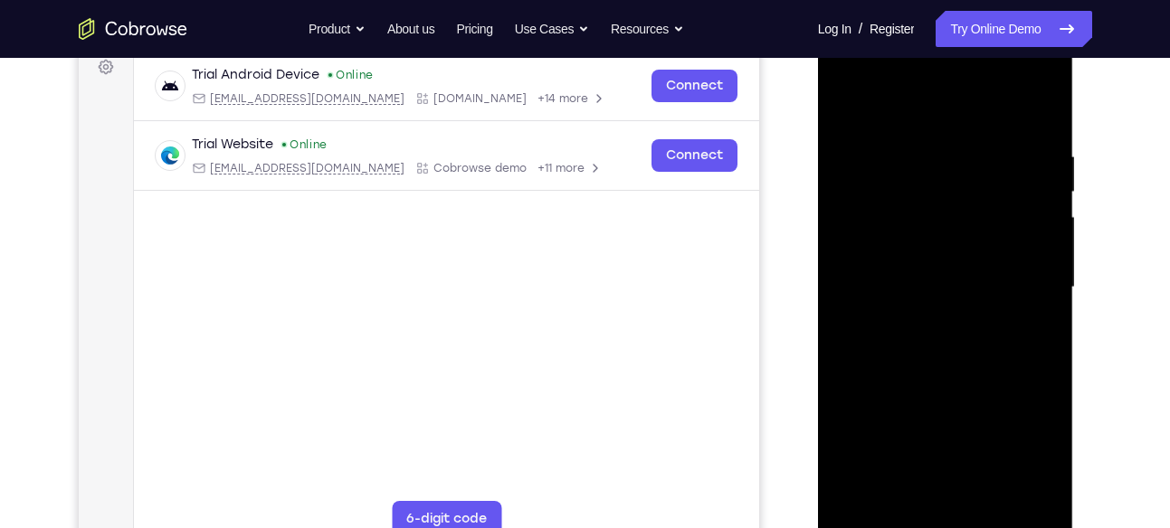
drag, startPoint x: 972, startPoint y: 385, endPoint x: 983, endPoint y: 148, distance: 237.3
click at [983, 148] on div at bounding box center [945, 287] width 228 height 507
drag, startPoint x: 973, startPoint y: 378, endPoint x: 988, endPoint y: 42, distance: 336.9
click at [988, 42] on div at bounding box center [945, 287] width 228 height 507
drag, startPoint x: 968, startPoint y: 404, endPoint x: 980, endPoint y: 133, distance: 270.8
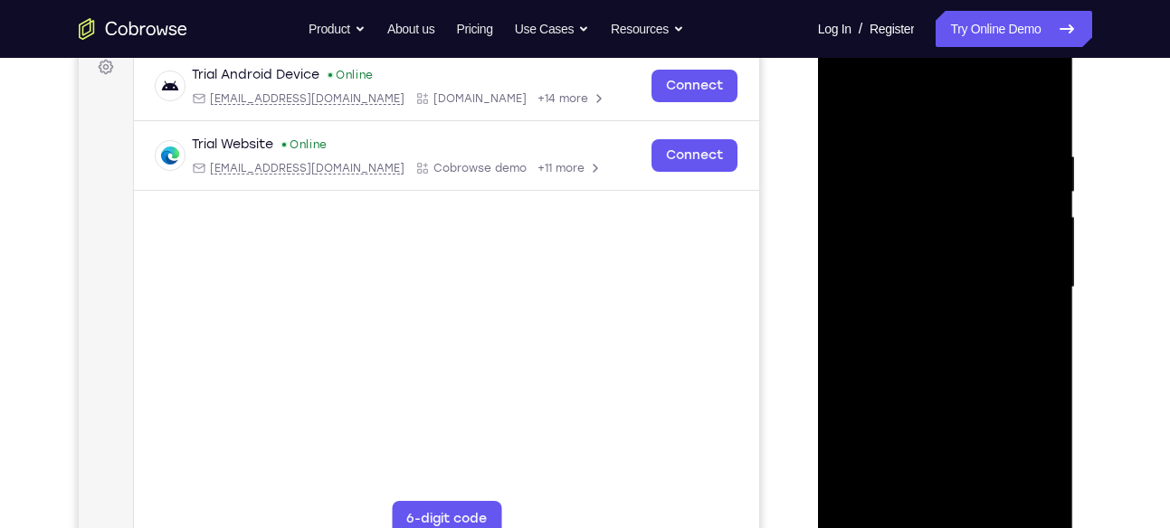
click at [980, 133] on div at bounding box center [945, 287] width 228 height 507
drag, startPoint x: 980, startPoint y: 409, endPoint x: 981, endPoint y: 73, distance: 335.7
click at [981, 73] on div at bounding box center [945, 287] width 228 height 507
drag, startPoint x: 970, startPoint y: 392, endPoint x: 960, endPoint y: 212, distance: 180.3
click at [960, 212] on div at bounding box center [945, 287] width 228 height 507
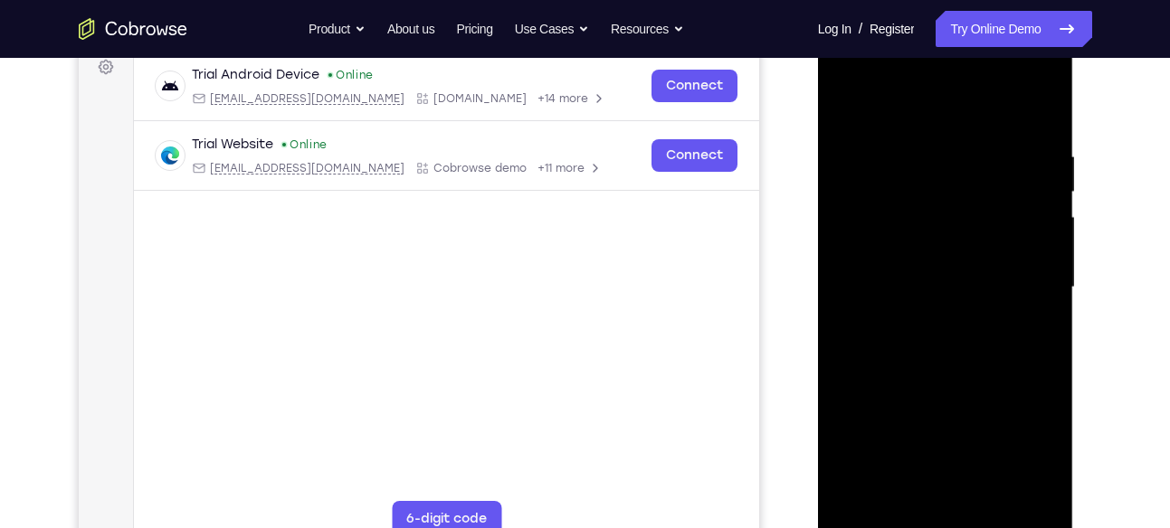
drag, startPoint x: 969, startPoint y: 357, endPoint x: 964, endPoint y: 64, distance: 293.2
click at [964, 64] on div at bounding box center [945, 287] width 228 height 507
drag, startPoint x: 986, startPoint y: 398, endPoint x: 982, endPoint y: 100, distance: 297.7
click at [982, 100] on div at bounding box center [945, 287] width 228 height 507
drag, startPoint x: 989, startPoint y: 395, endPoint x: 979, endPoint y: 121, distance: 274.3
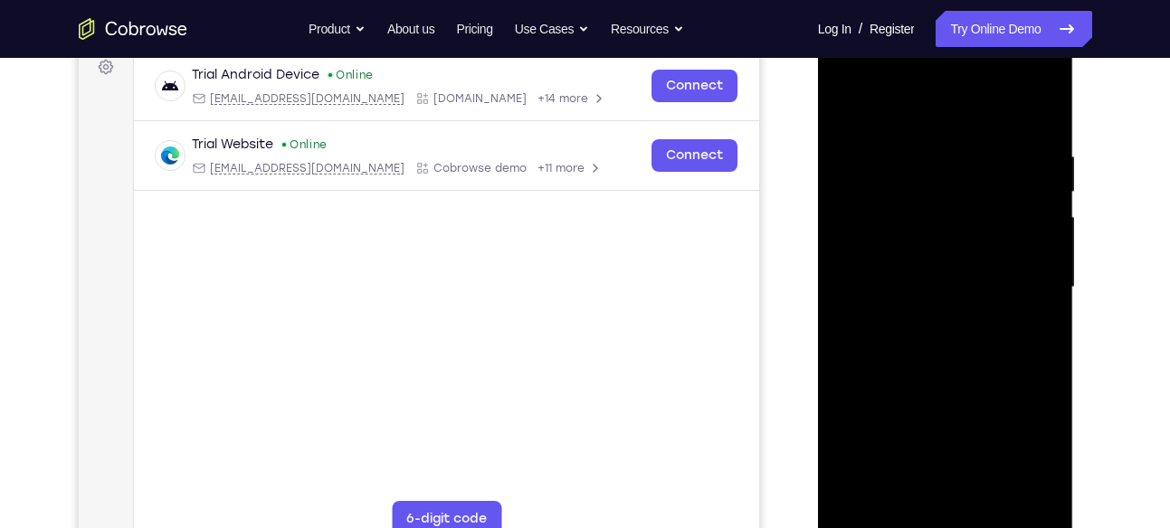
click at [979, 121] on div at bounding box center [945, 287] width 228 height 507
drag, startPoint x: 986, startPoint y: 451, endPoint x: 987, endPoint y: 63, distance: 387.2
click at [987, 63] on div at bounding box center [945, 287] width 228 height 507
drag, startPoint x: 961, startPoint y: 385, endPoint x: 931, endPoint y: 165, distance: 222.8
click at [931, 165] on div at bounding box center [945, 287] width 228 height 507
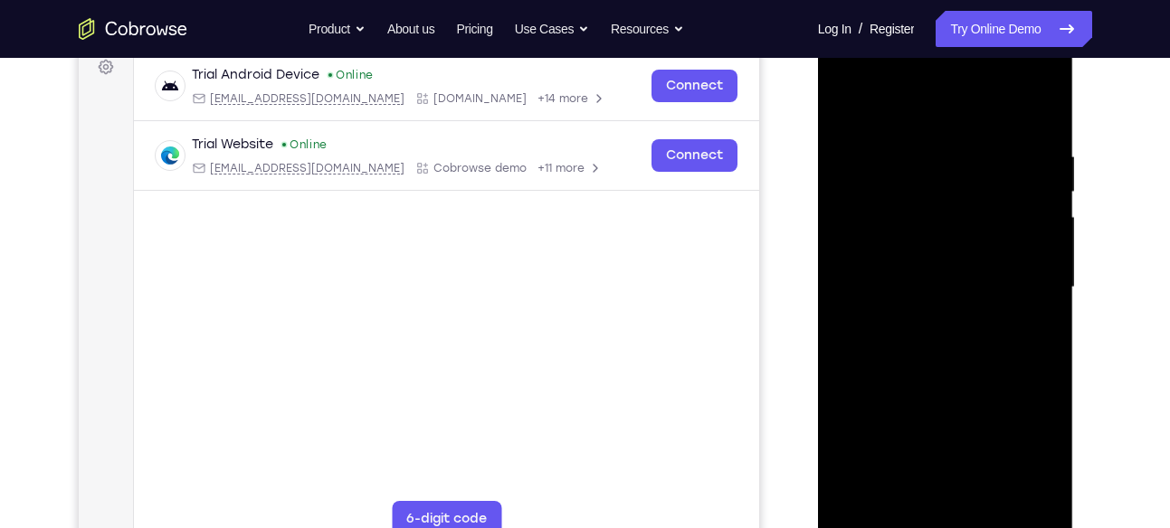
click at [859, 499] on div at bounding box center [945, 287] width 228 height 507
drag, startPoint x: 1027, startPoint y: 147, endPoint x: 850, endPoint y: 157, distance: 176.7
click at [850, 157] on div at bounding box center [945, 287] width 228 height 507
click at [974, 143] on div at bounding box center [945, 287] width 228 height 507
